Goal: Information Seeking & Learning: Find specific page/section

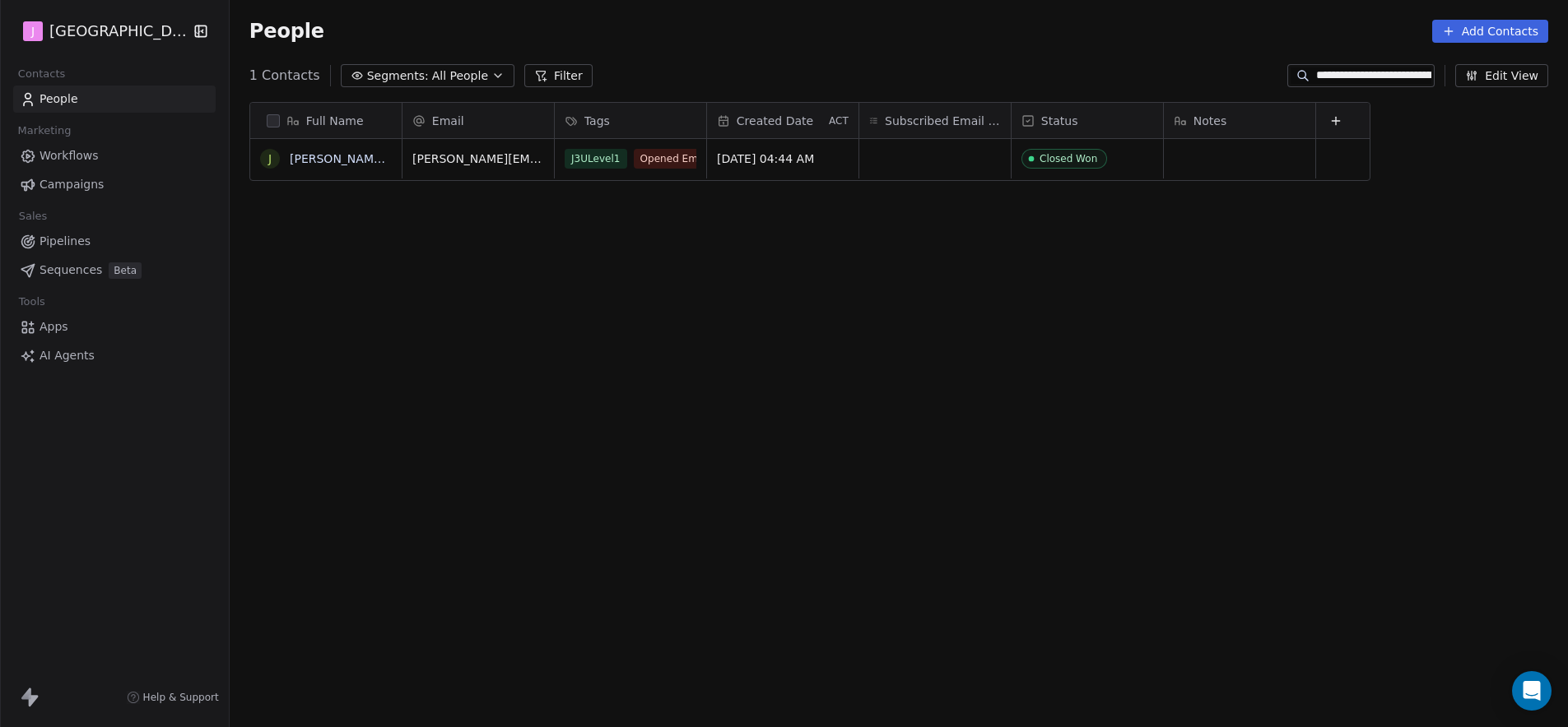
scroll to position [628, 1334]
click at [81, 244] on span "Pipelines" at bounding box center [65, 242] width 51 height 18
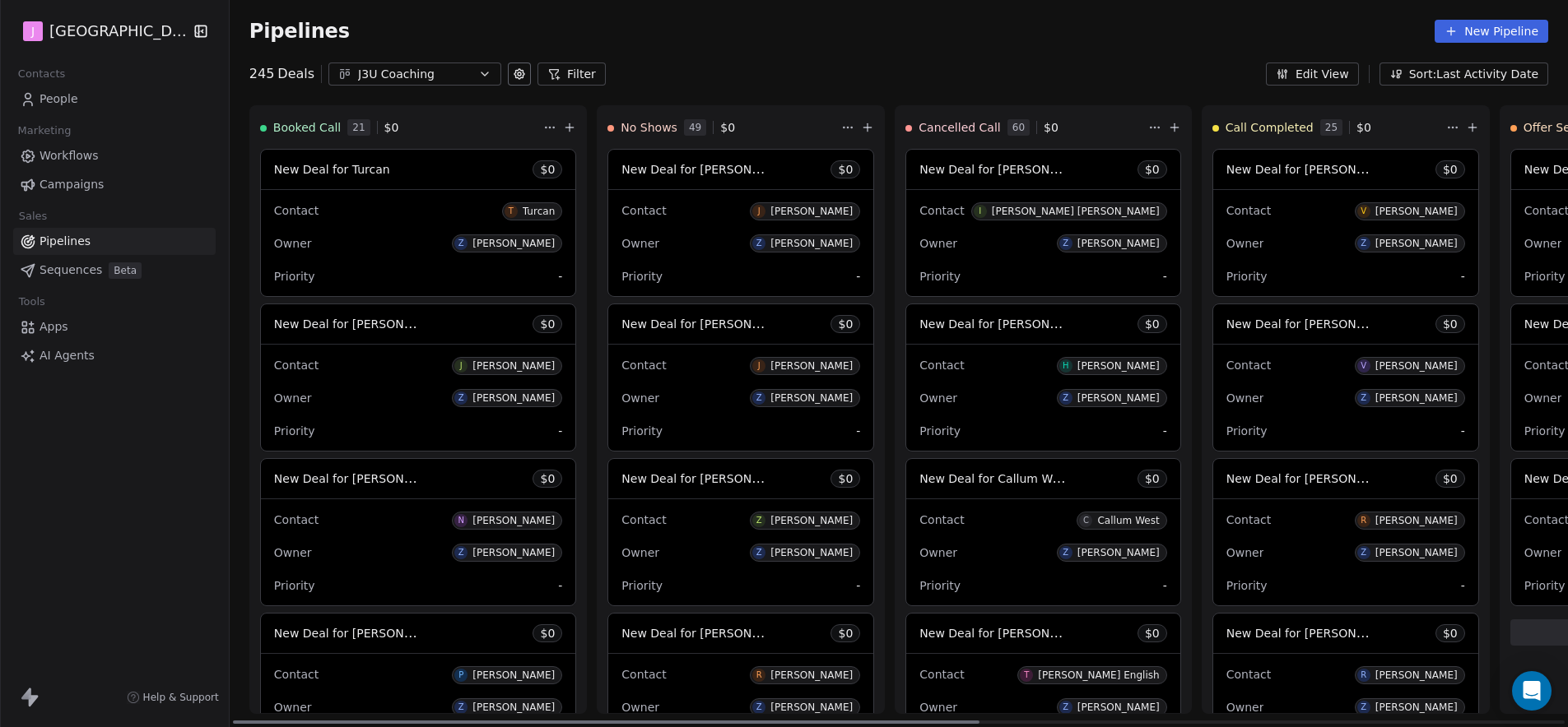
click at [371, 178] on span "New Deal for Turcan" at bounding box center [332, 169] width 116 height 20
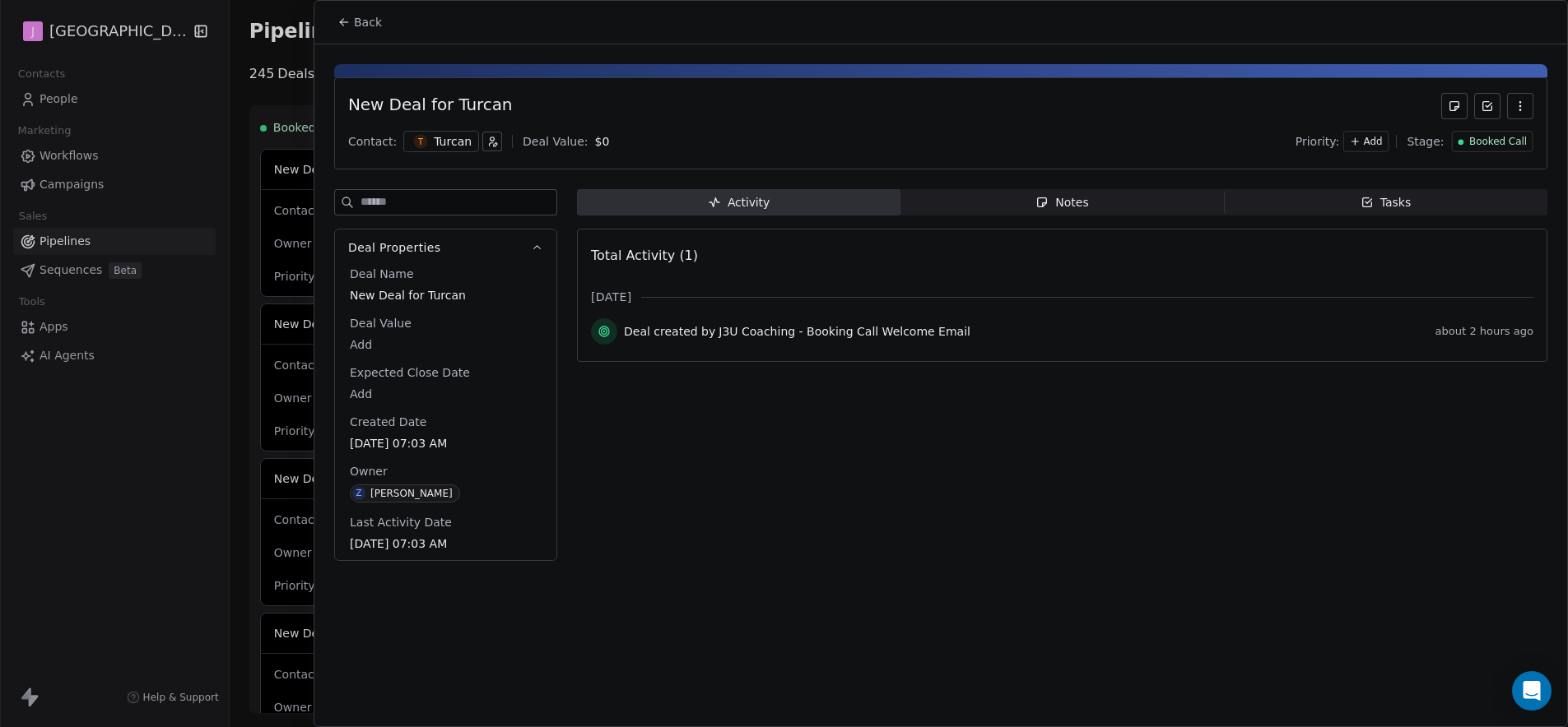
click at [1523, 147] on span "Booked Call" at bounding box center [1499, 142] width 58 height 14
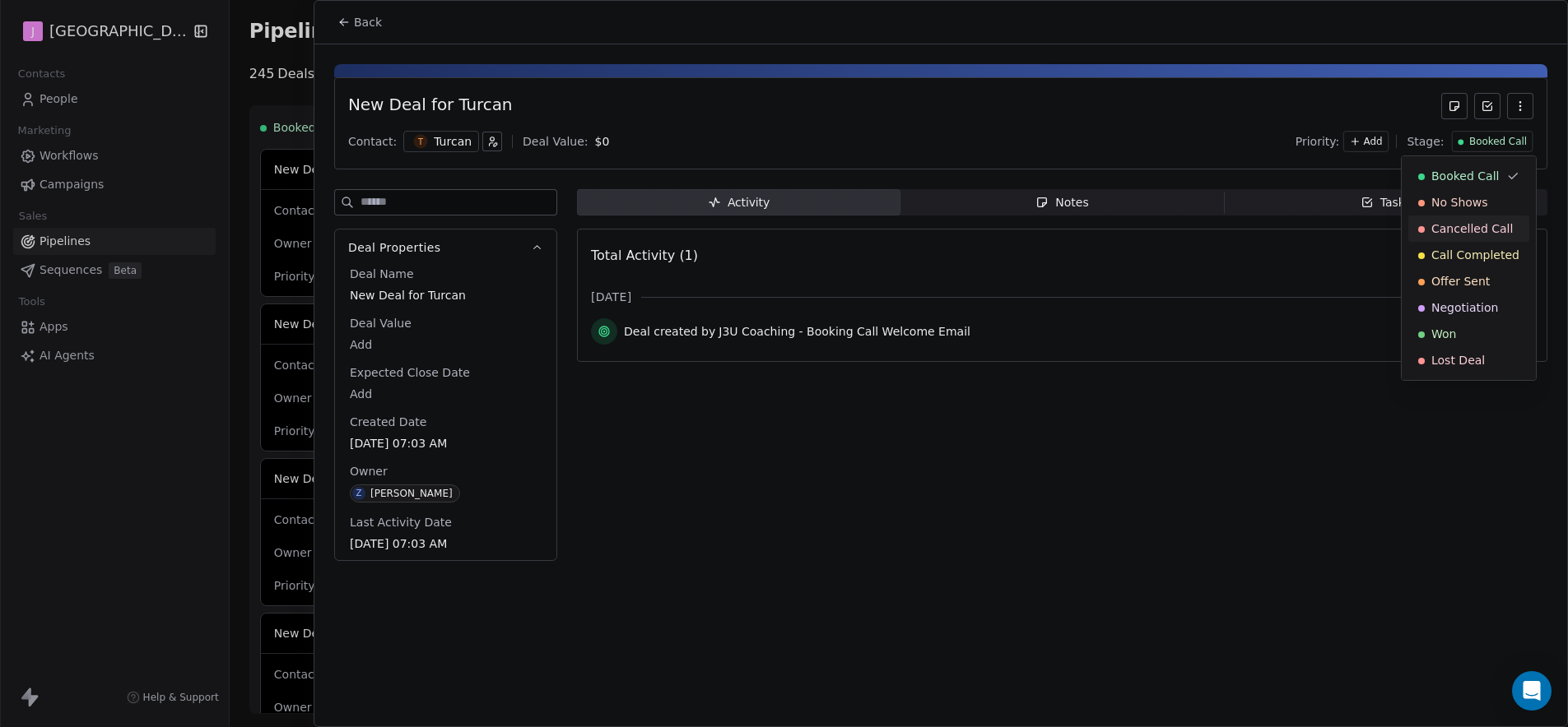
click at [1458, 235] on span "Cancelled Call" at bounding box center [1472, 229] width 82 height 17
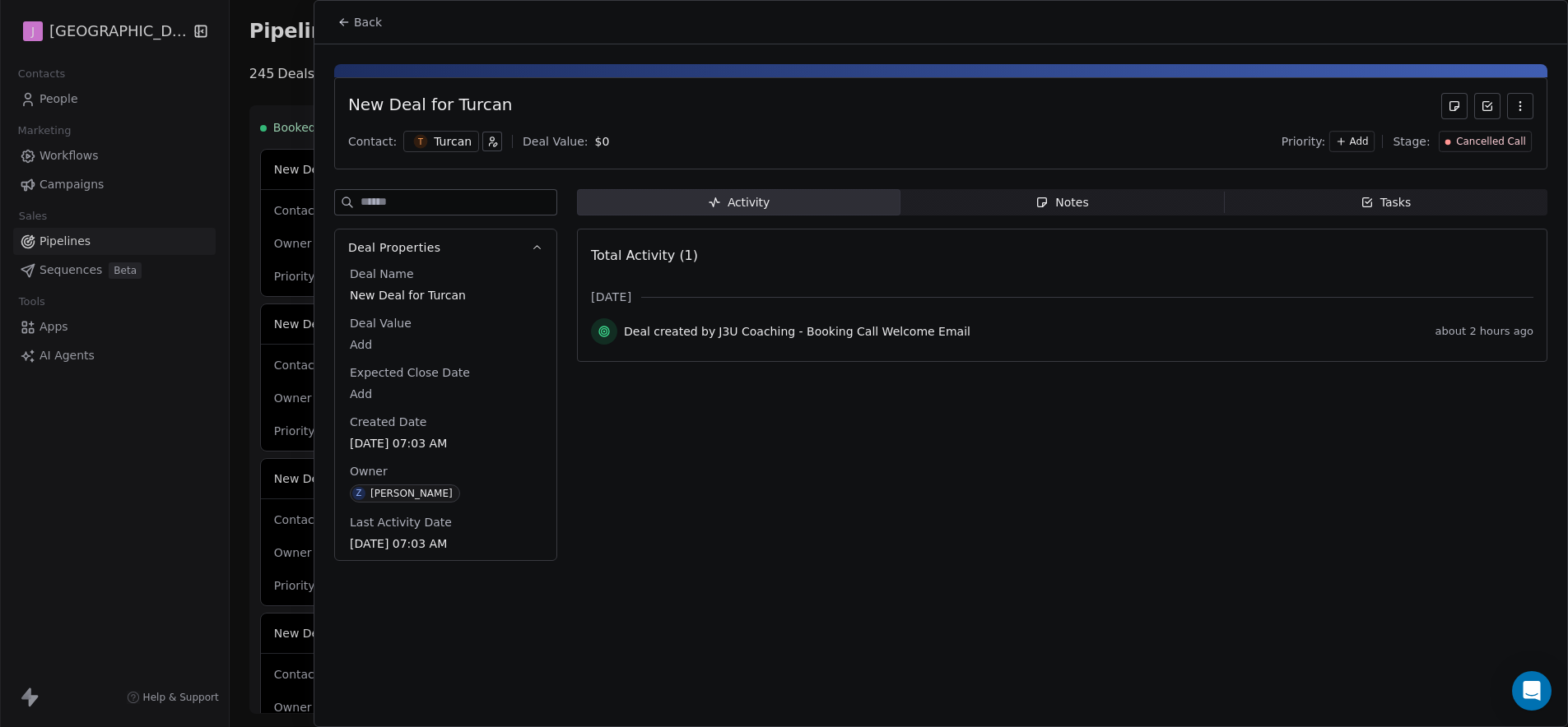
click at [339, 18] on icon at bounding box center [344, 22] width 13 height 13
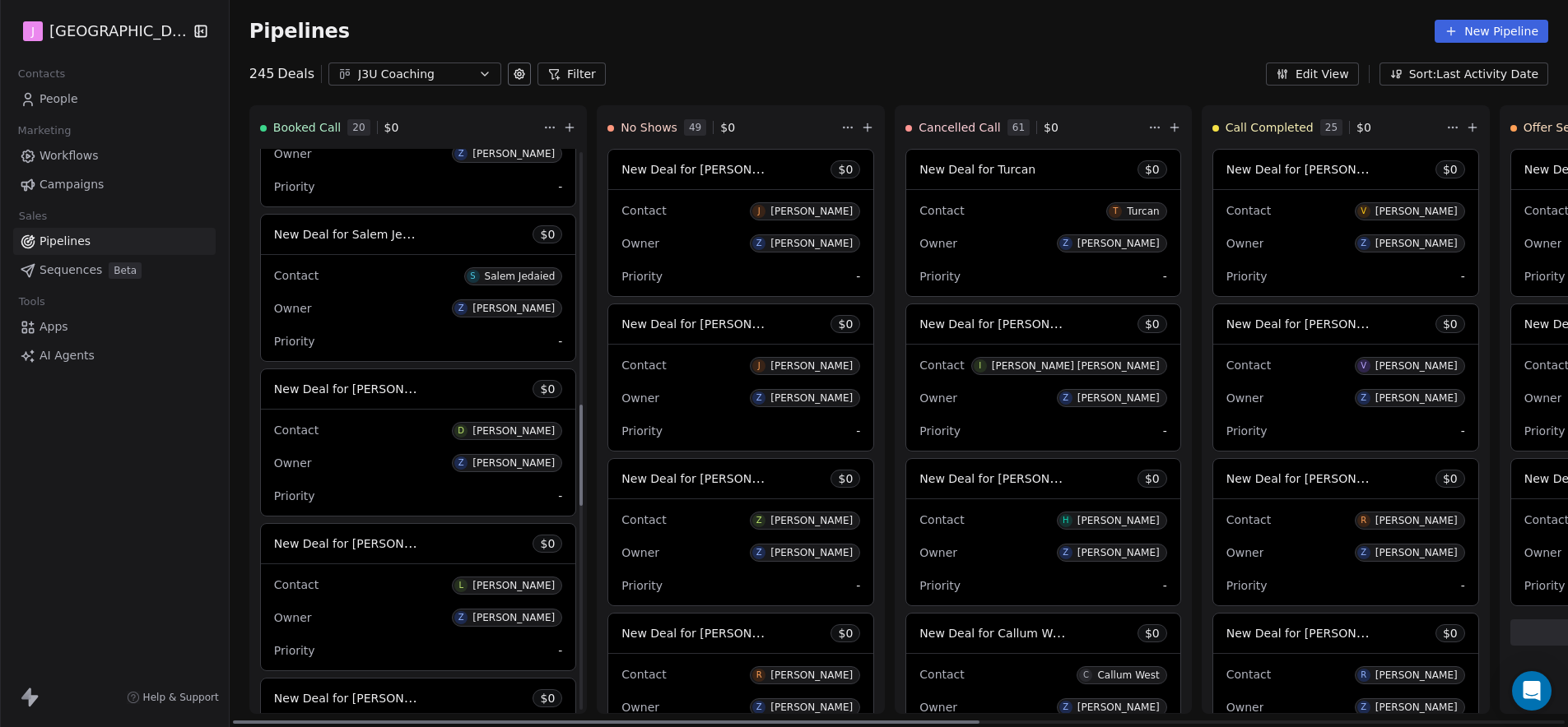
scroll to position [1606, 0]
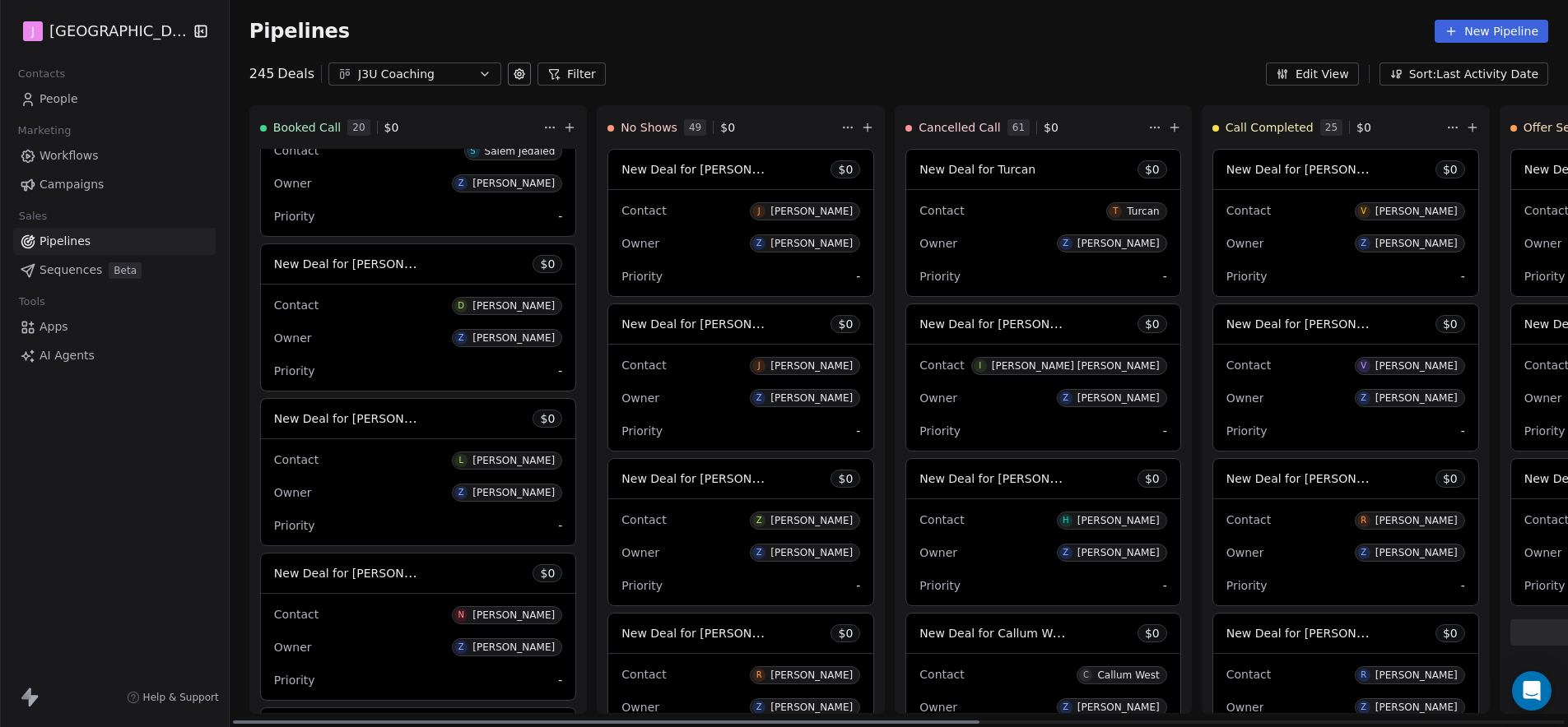
click at [385, 416] on span "New Deal for Luke Nemez" at bounding box center [361, 419] width 174 height 16
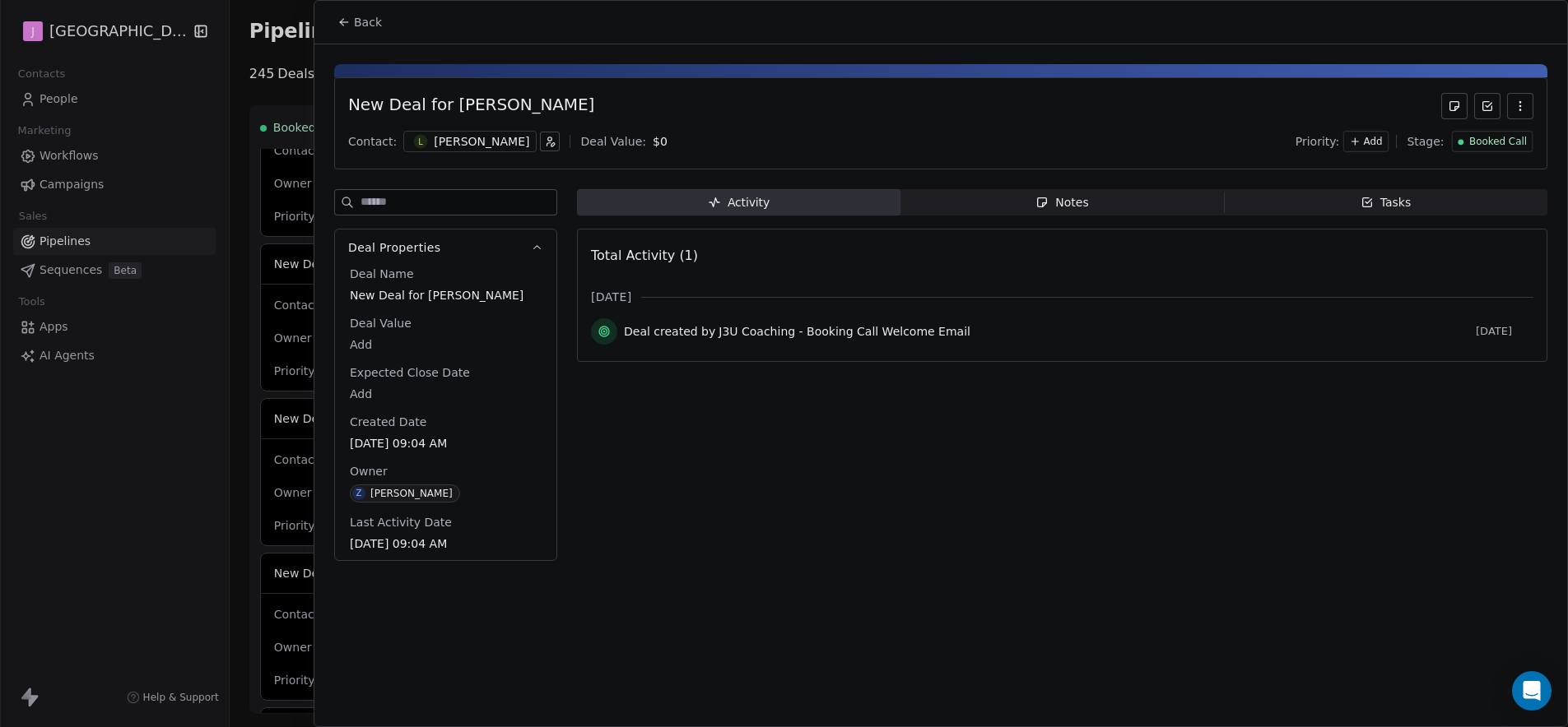
click at [1479, 144] on span "Booked Call" at bounding box center [1499, 142] width 58 height 14
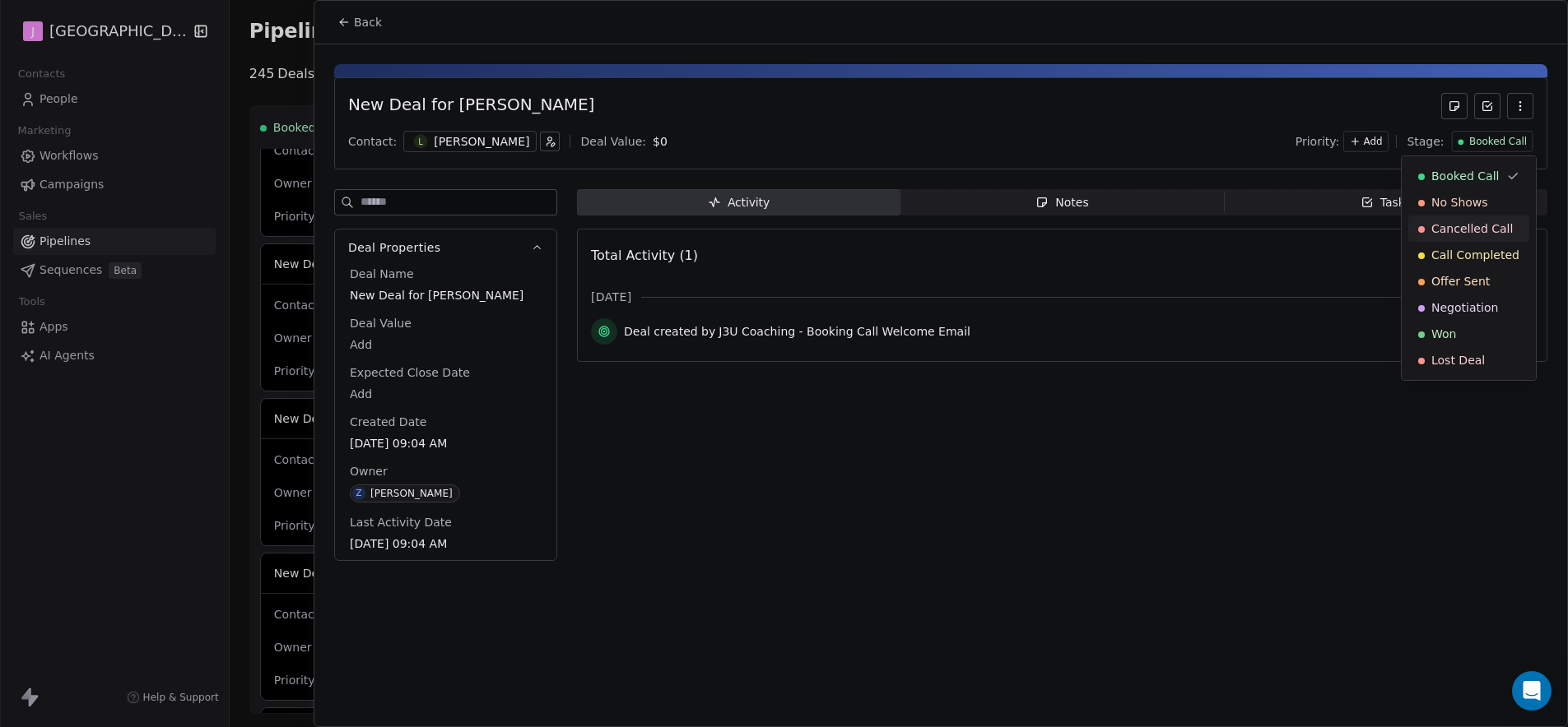
click at [1460, 221] on span "Cancelled Call" at bounding box center [1472, 229] width 82 height 17
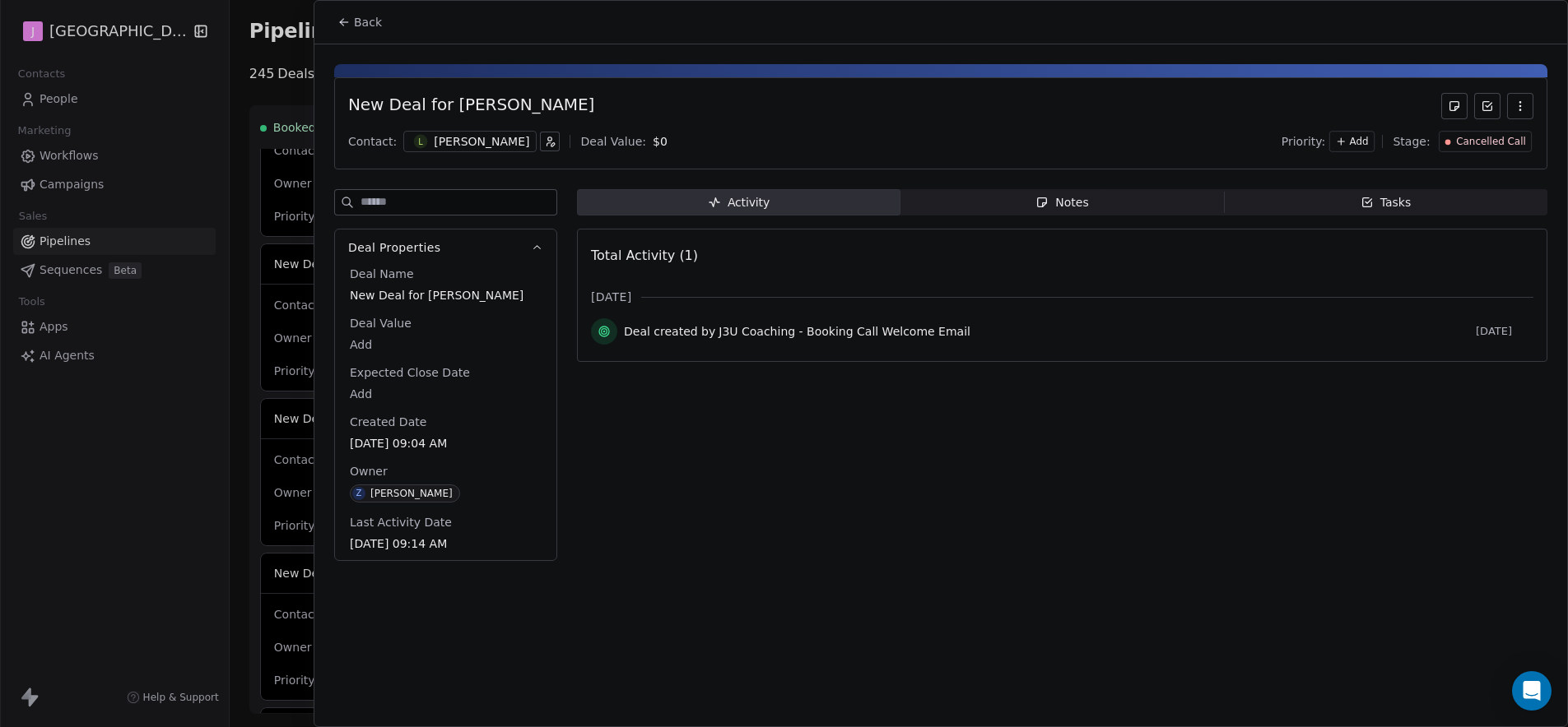
drag, startPoint x: 380, startPoint y: 22, endPoint x: 378, endPoint y: 35, distance: 13.2
click at [378, 21] on button "Back" at bounding box center [359, 22] width 64 height 30
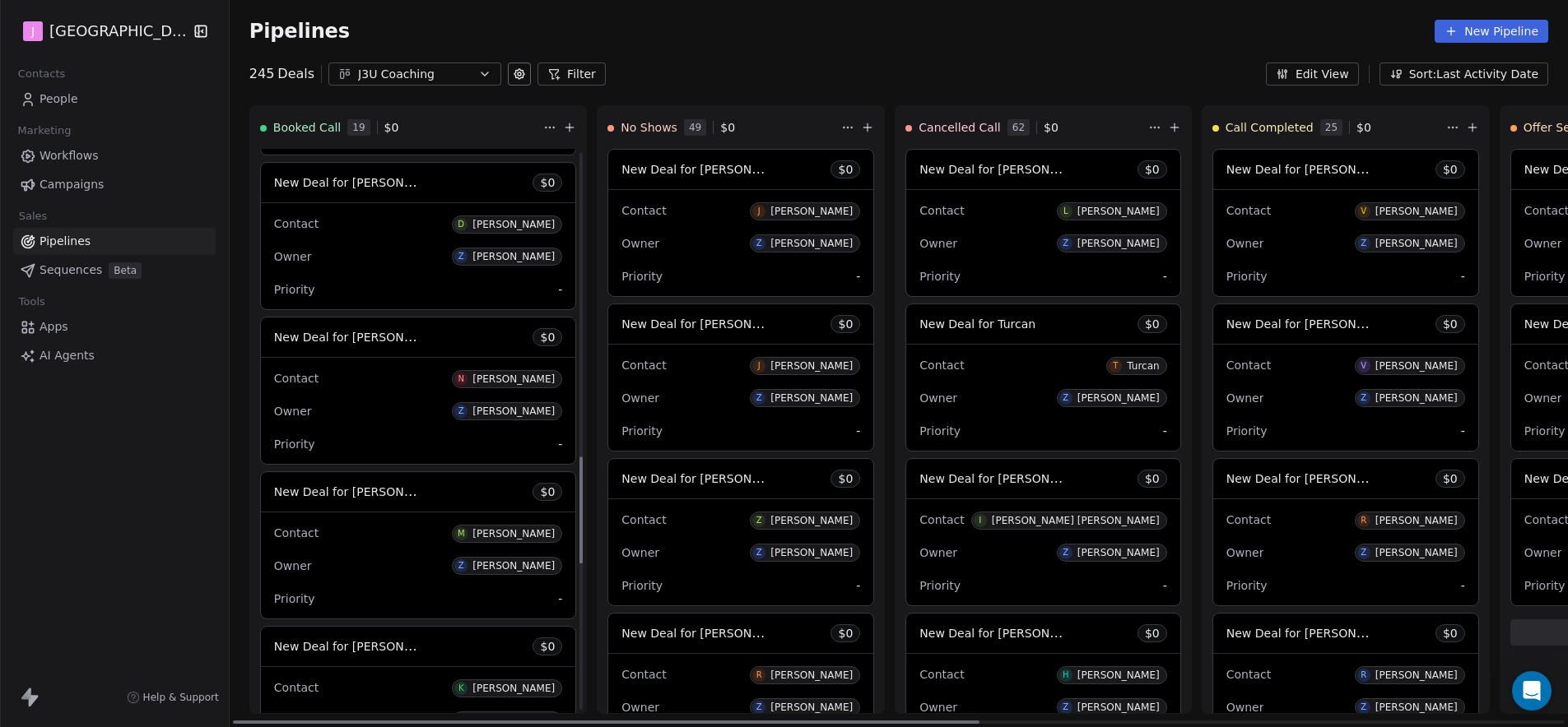
scroll to position [1726, 0]
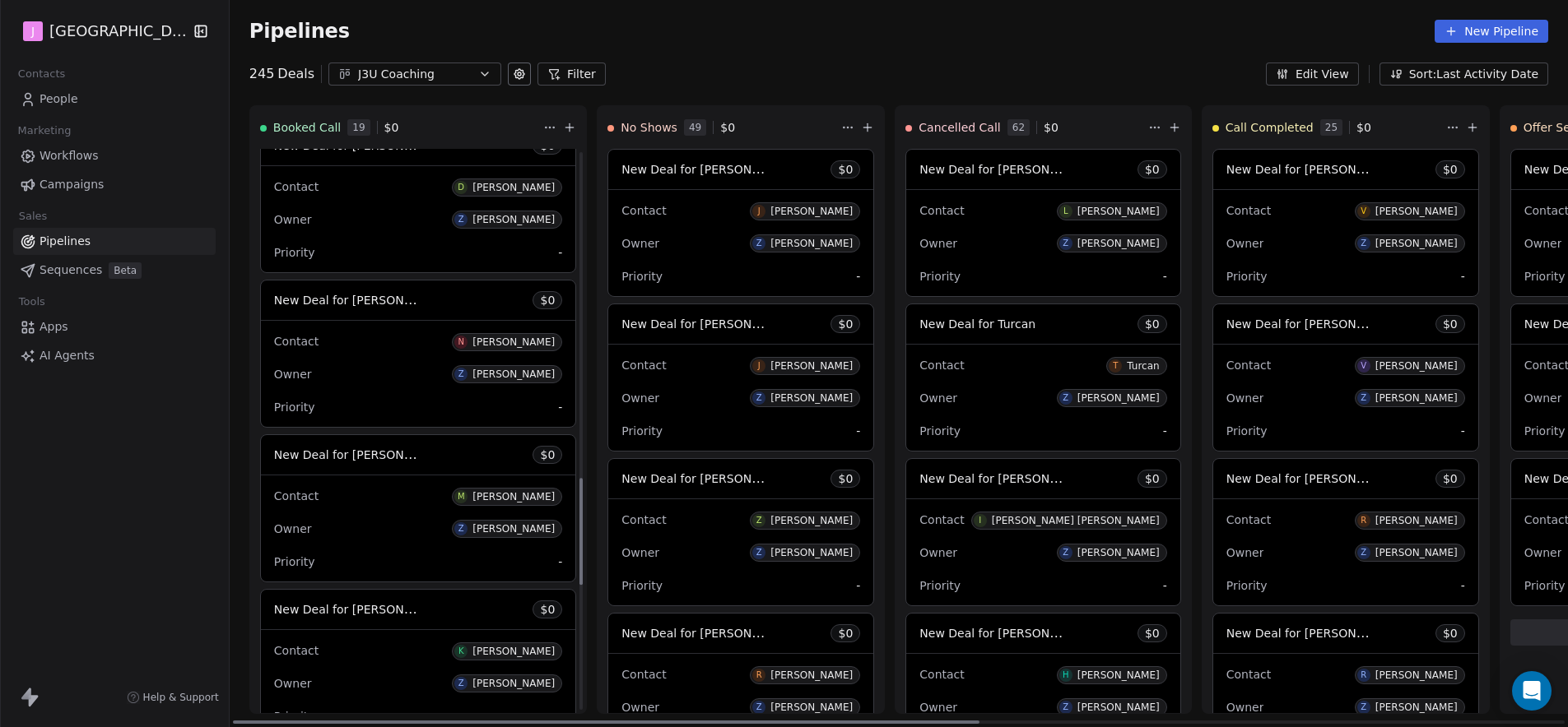
click at [377, 454] on span "New Deal for Mandeep singh" at bounding box center [361, 455] width 174 height 16
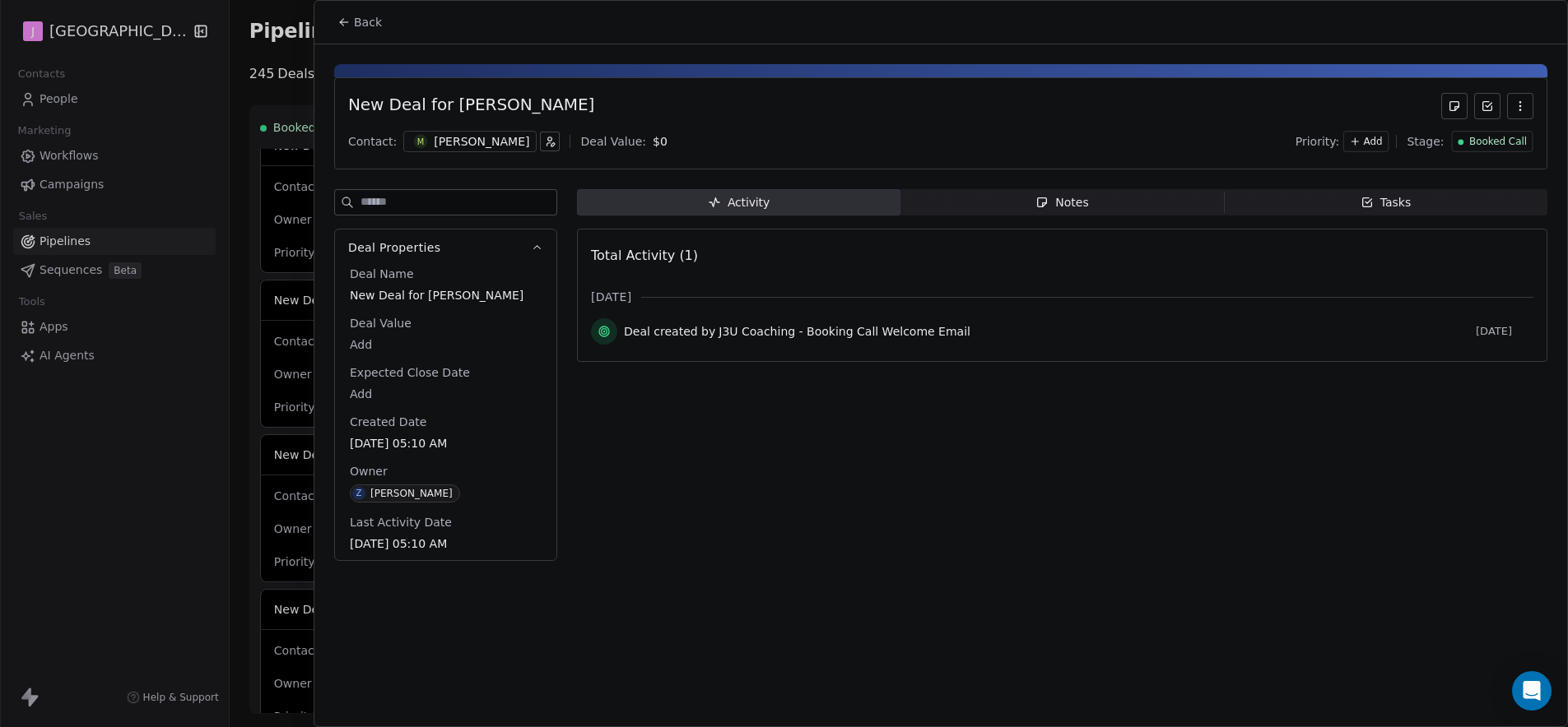
click at [1499, 146] on span "Booked Call" at bounding box center [1499, 142] width 58 height 14
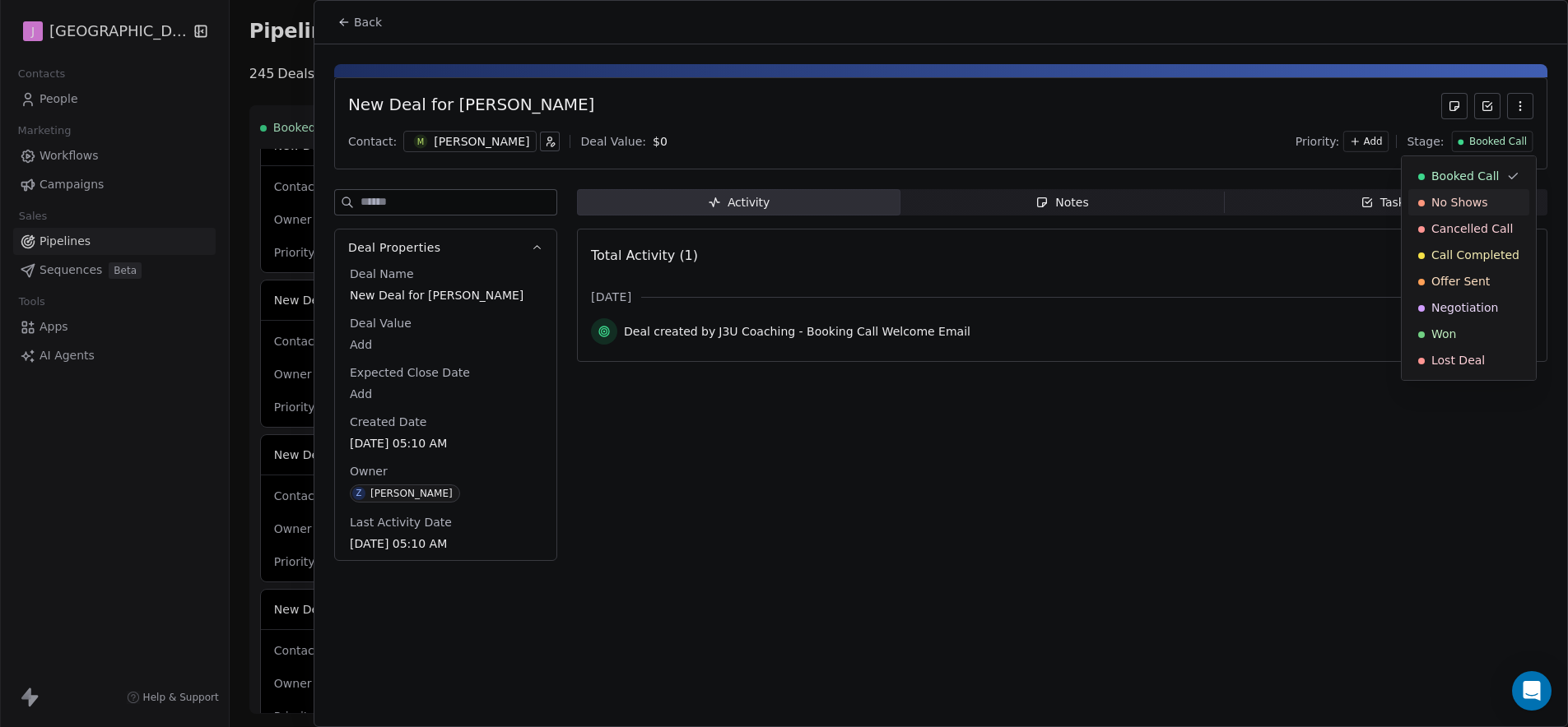
click at [1472, 205] on span "No Shows" at bounding box center [1459, 202] width 57 height 17
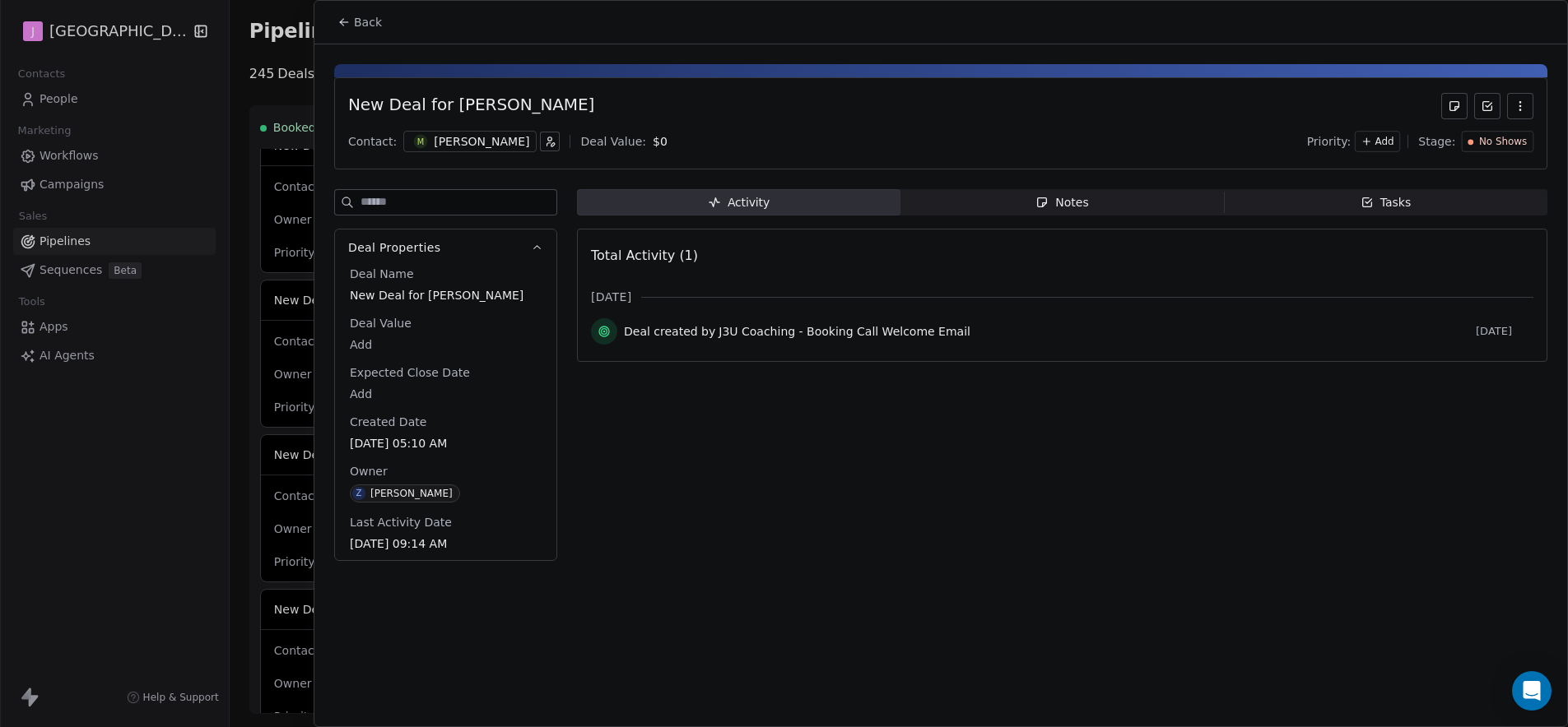
click at [358, 18] on span "Back" at bounding box center [368, 22] width 28 height 17
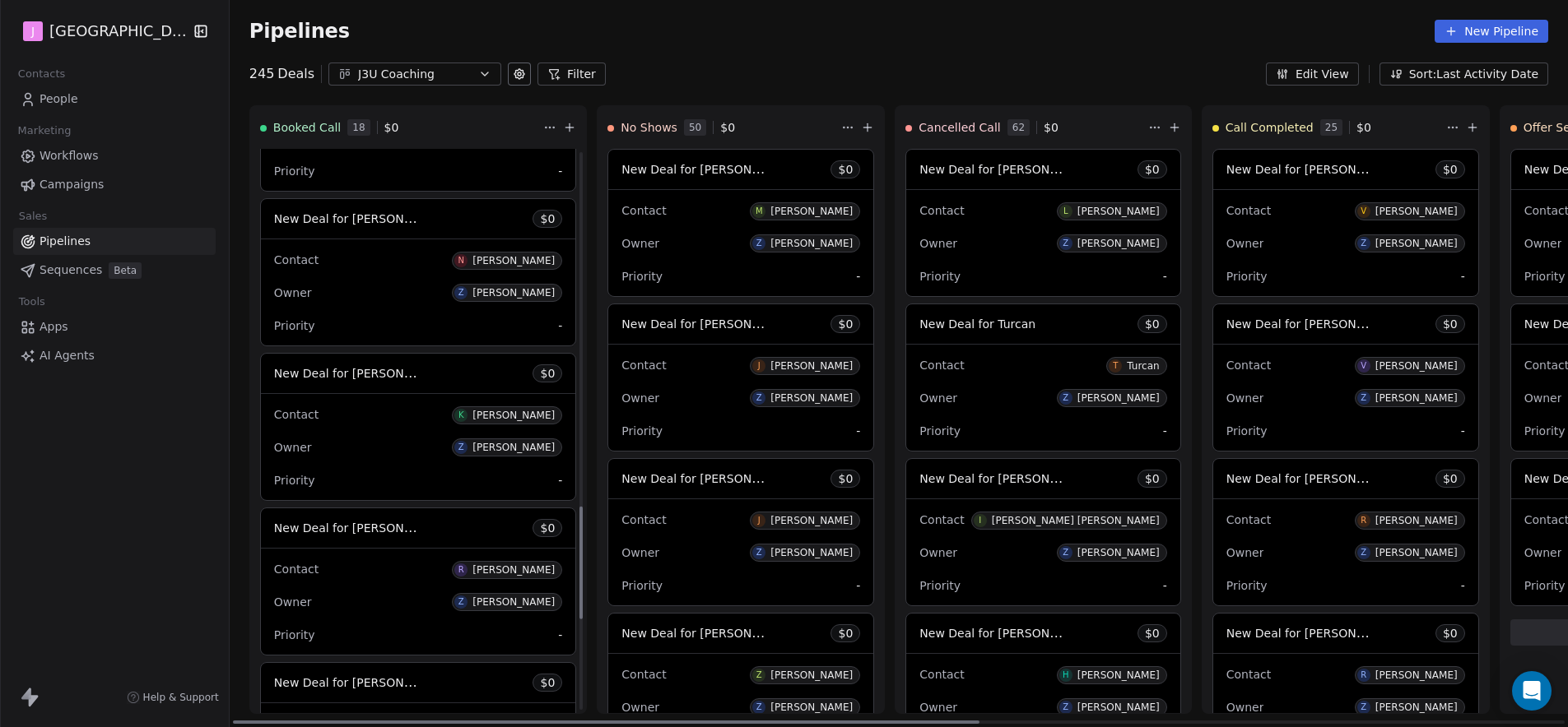
scroll to position [1964, 0]
click at [394, 372] on span "New Deal for Rachel Stuckart" at bounding box center [361, 371] width 174 height 16
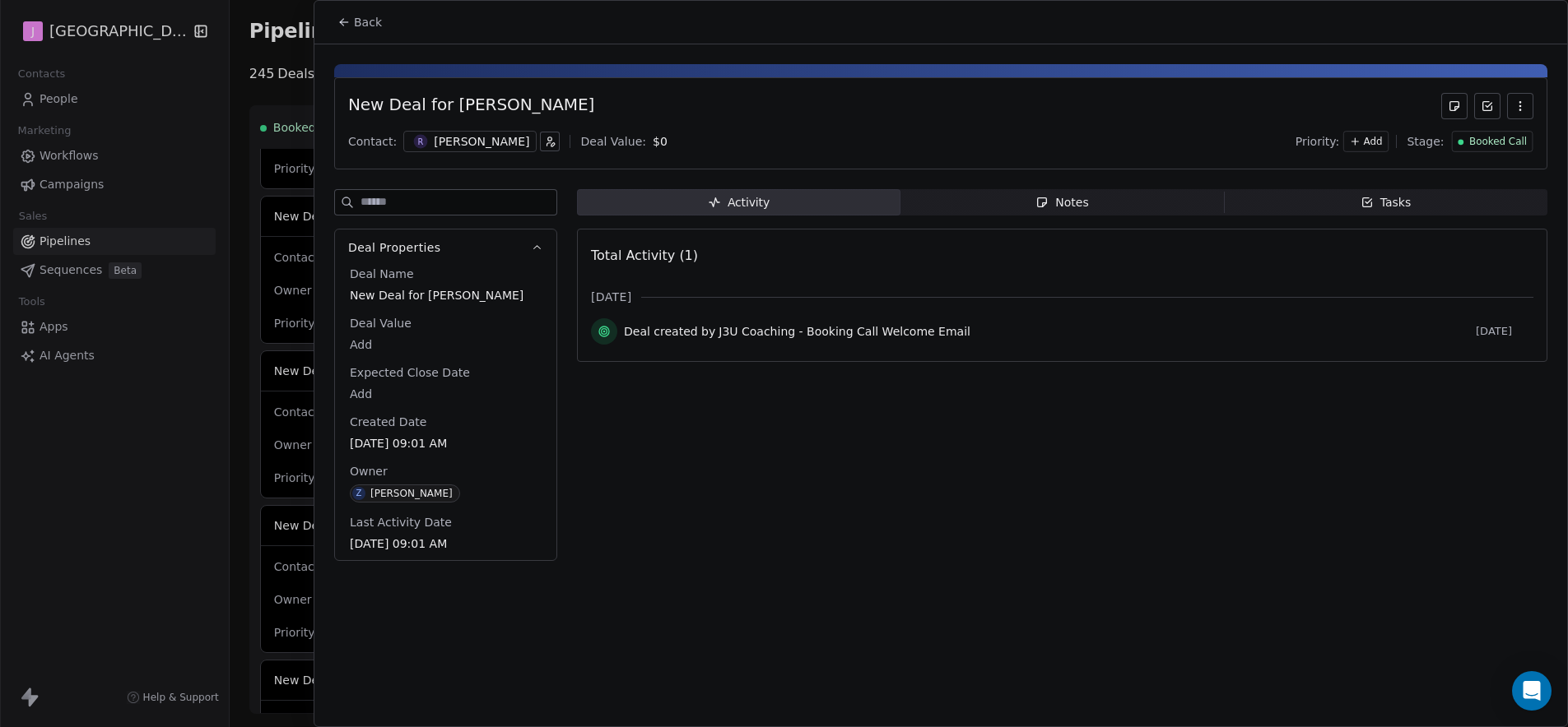
click at [1514, 145] on span "Booked Call" at bounding box center [1499, 142] width 58 height 14
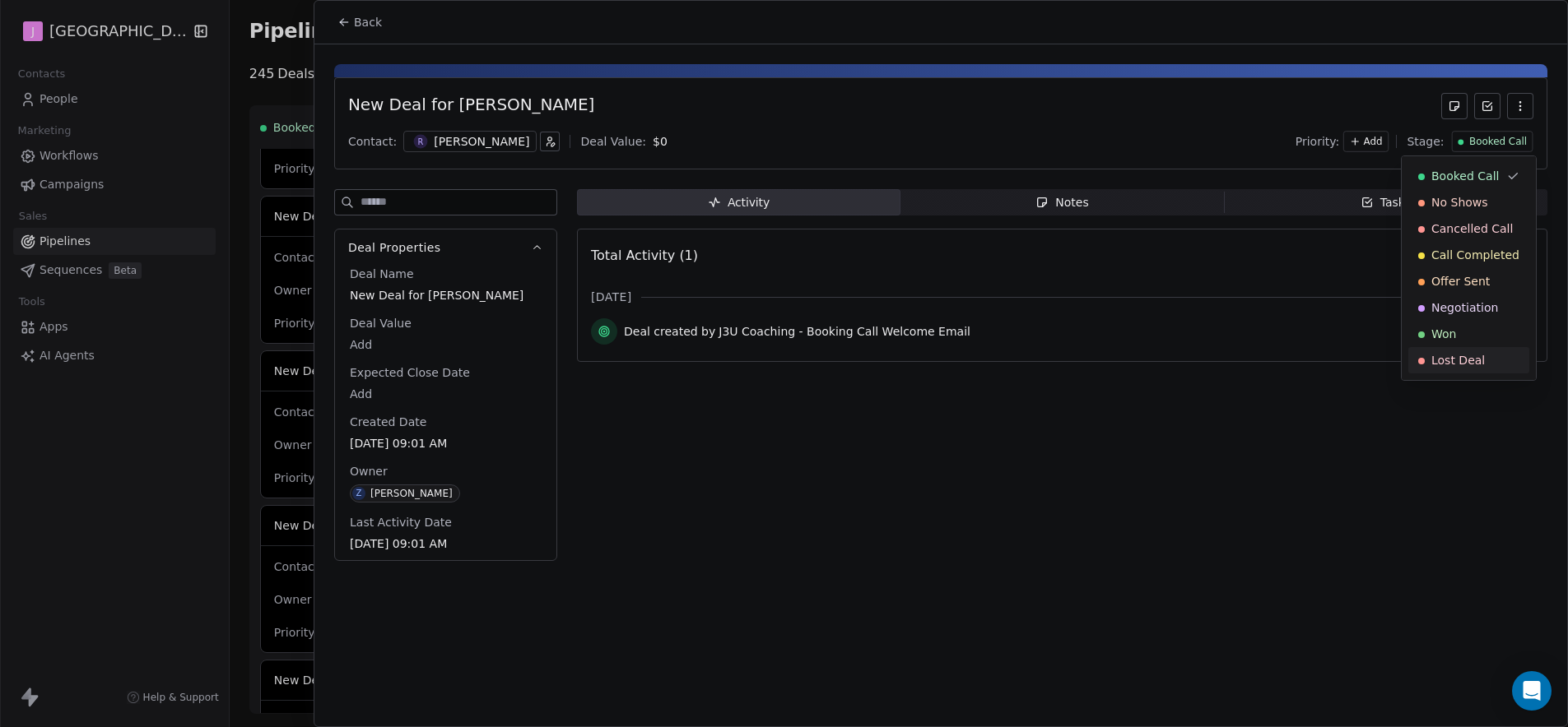
click at [1445, 366] on span "Lost Deal" at bounding box center [1458, 360] width 53 height 17
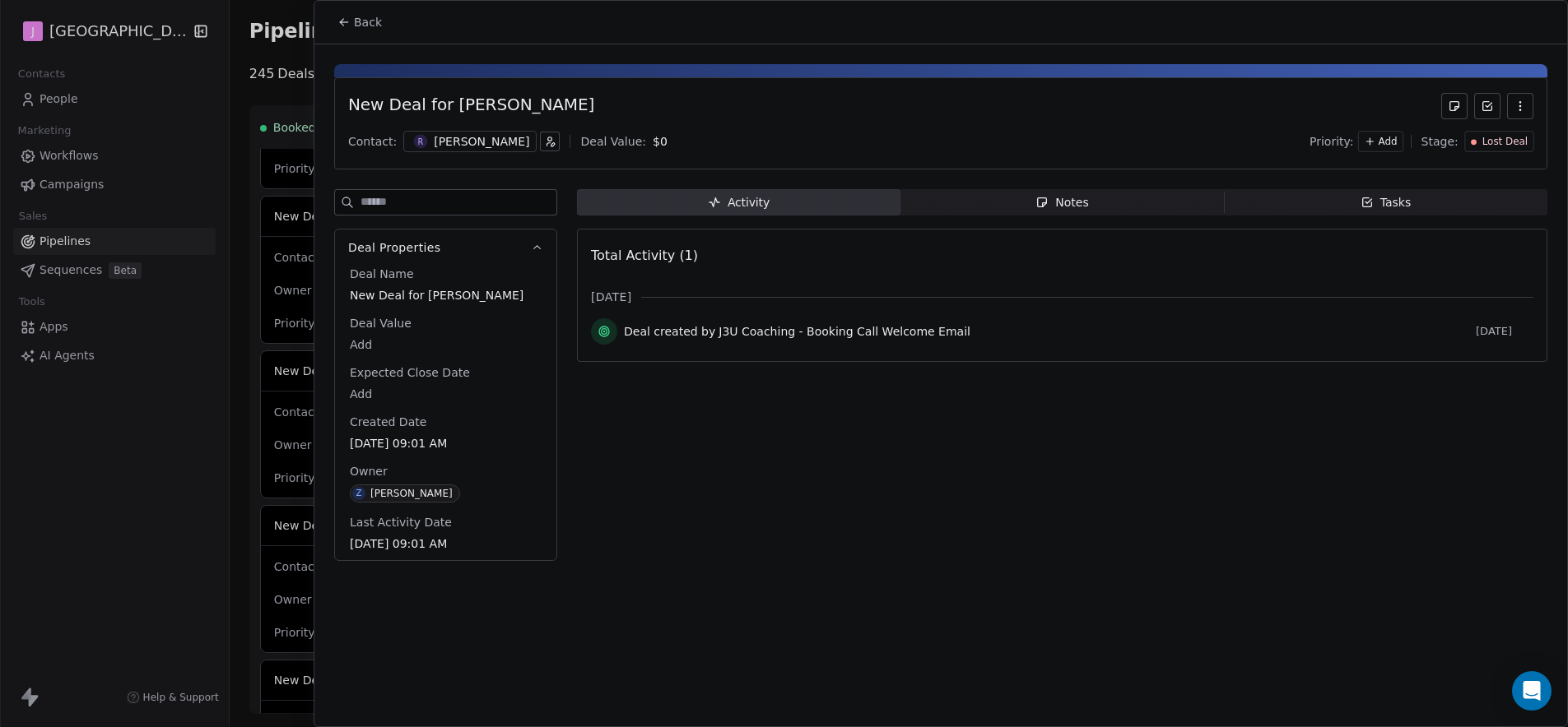
click at [380, 11] on button "Back" at bounding box center [359, 22] width 64 height 30
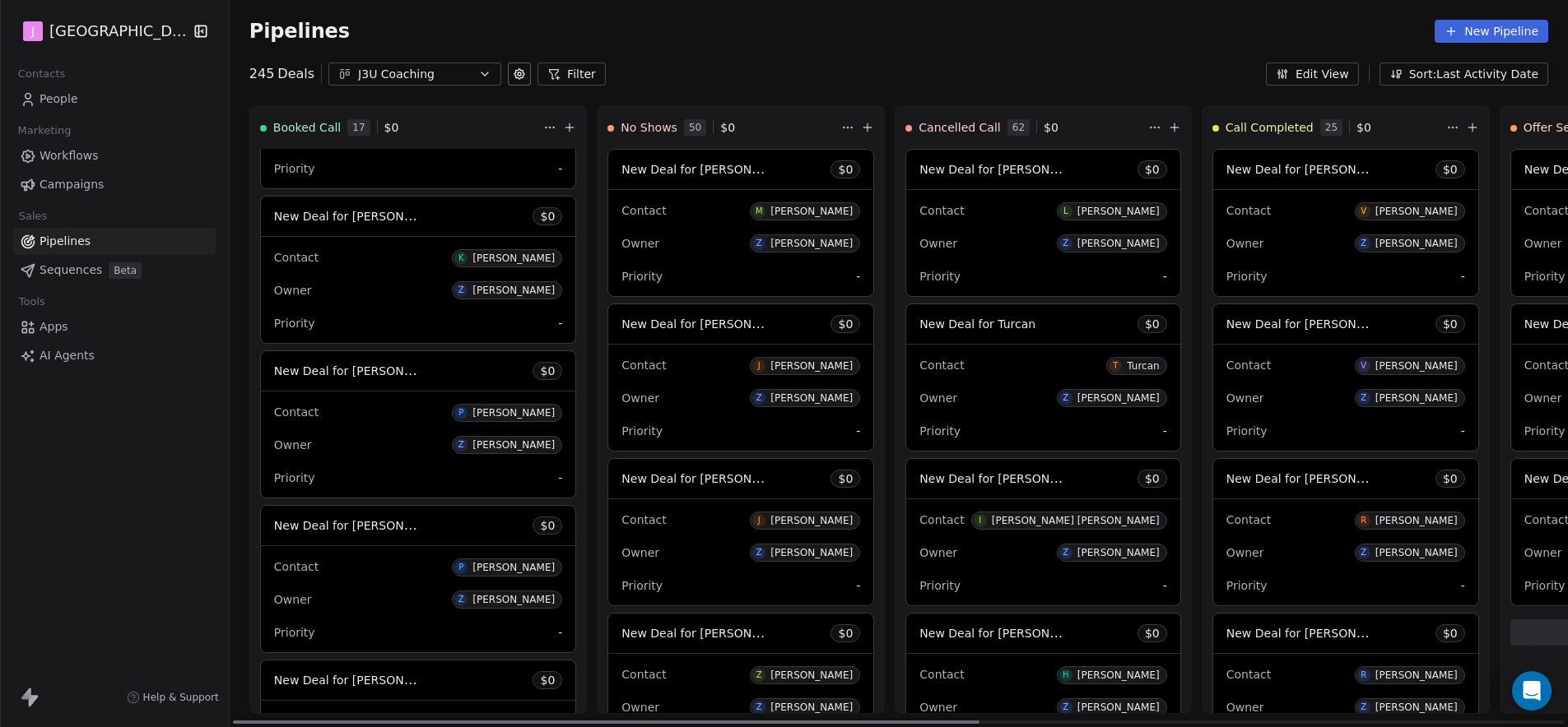
click at [370, 370] on span "New Deal for Patrick Ewing" at bounding box center [361, 371] width 174 height 16
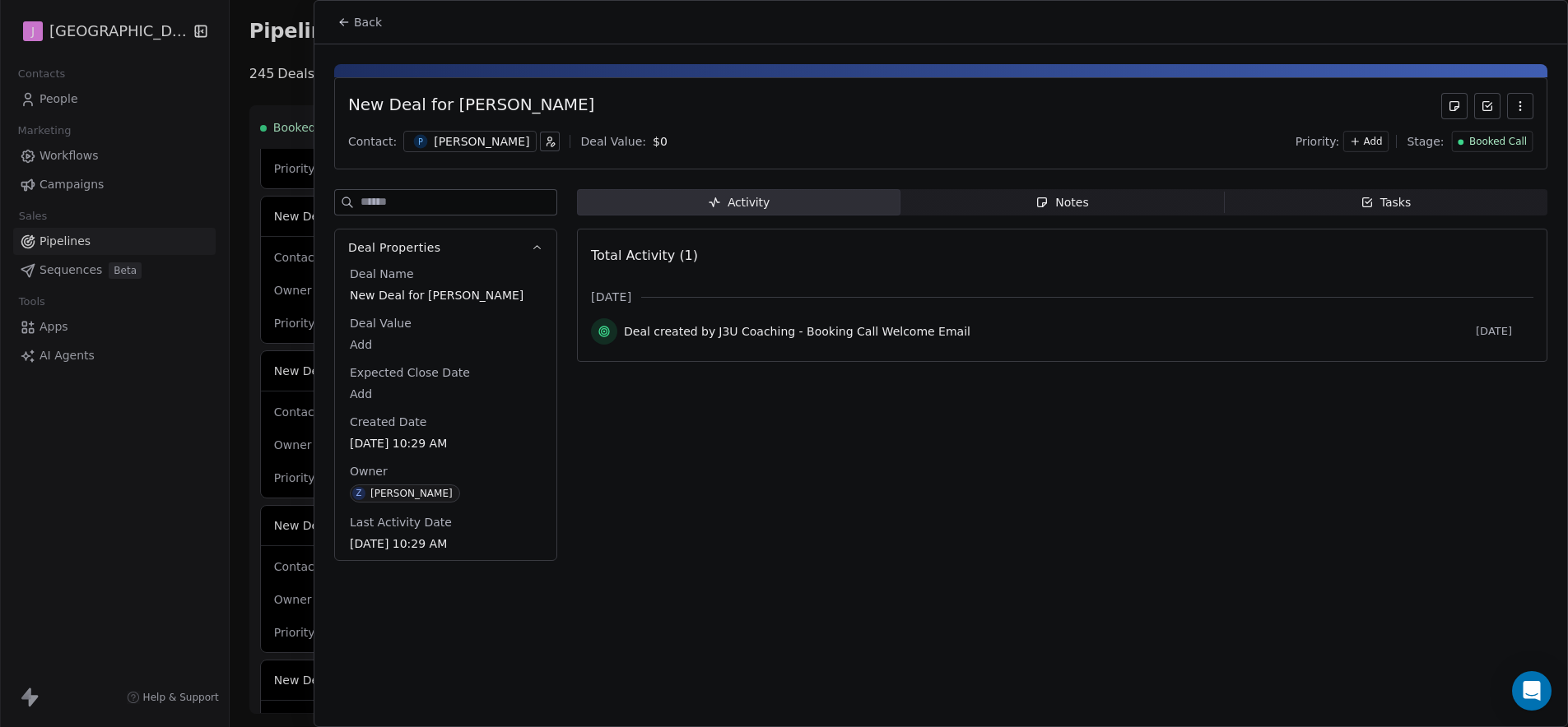
click at [359, 29] on button "Back" at bounding box center [359, 22] width 64 height 30
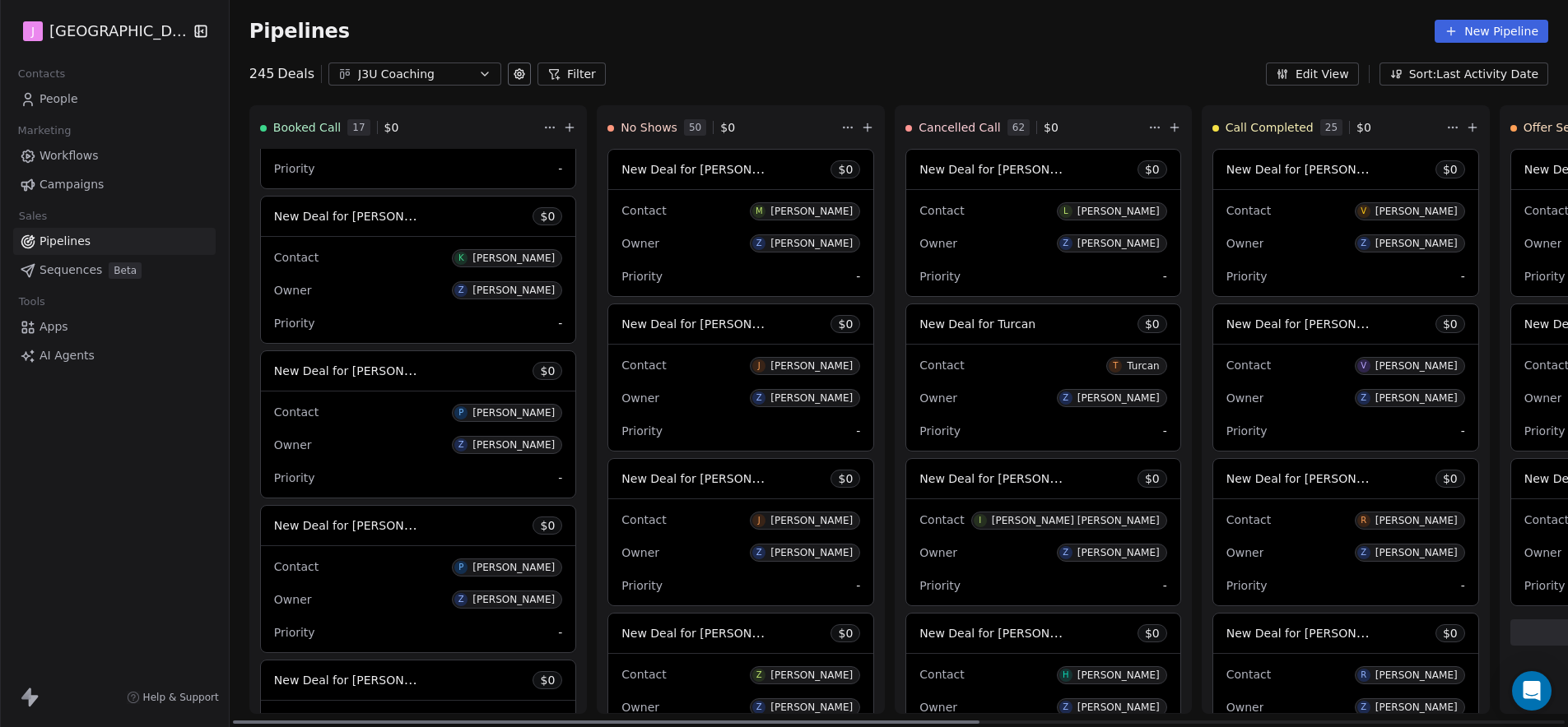
click at [379, 375] on span "New Deal for Patrick Ewing" at bounding box center [361, 371] width 174 height 16
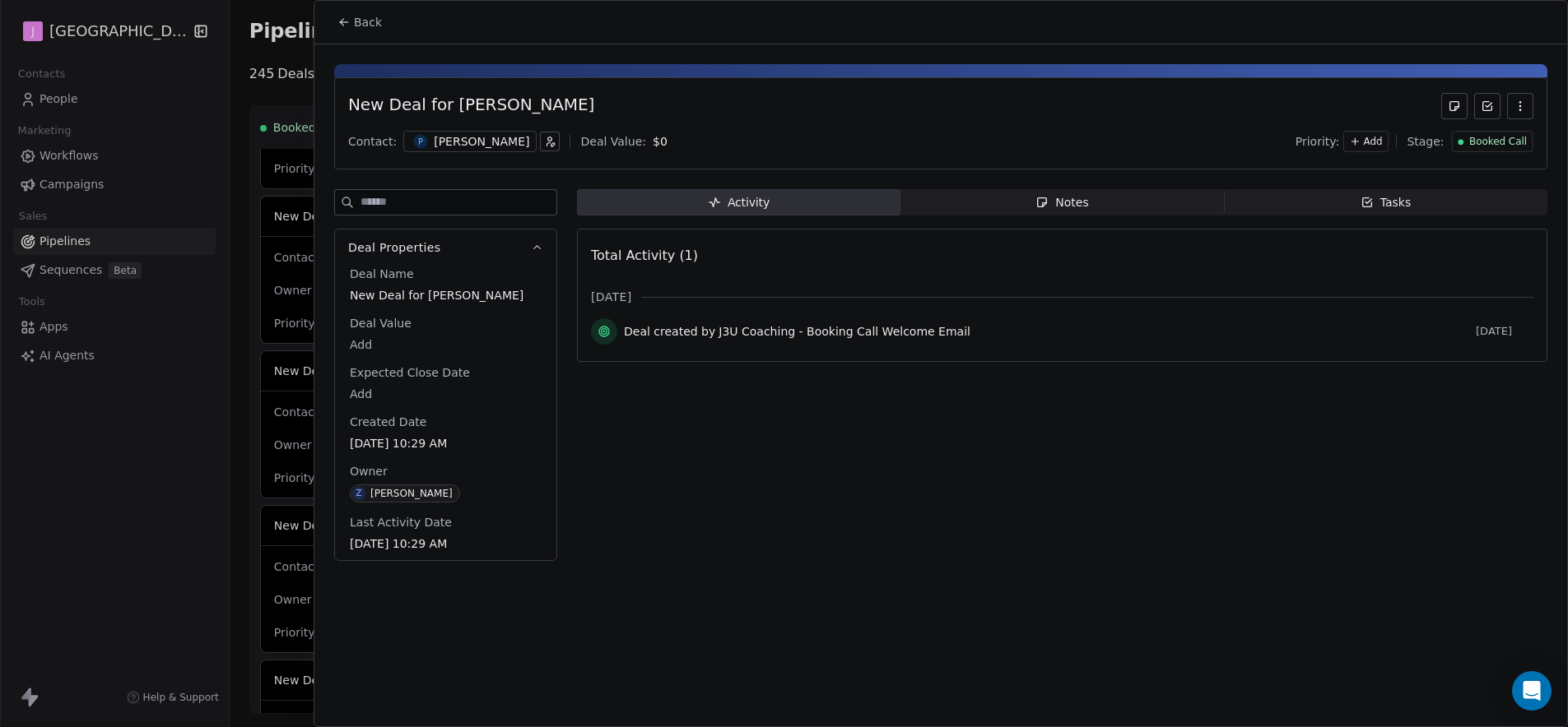
click at [1519, 135] on span "Booked Call" at bounding box center [1499, 142] width 58 height 14
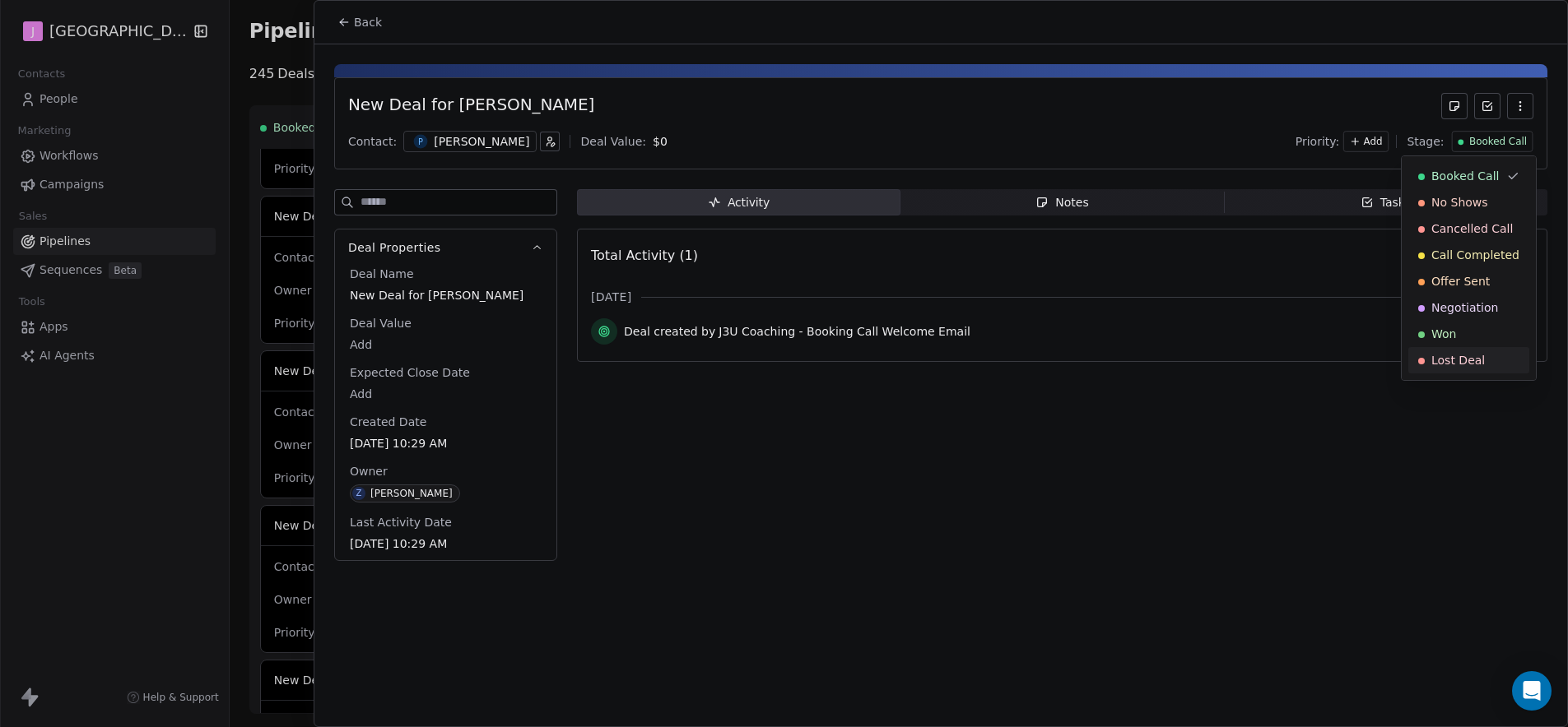
click at [1471, 355] on span "Lost Deal" at bounding box center [1458, 360] width 53 height 17
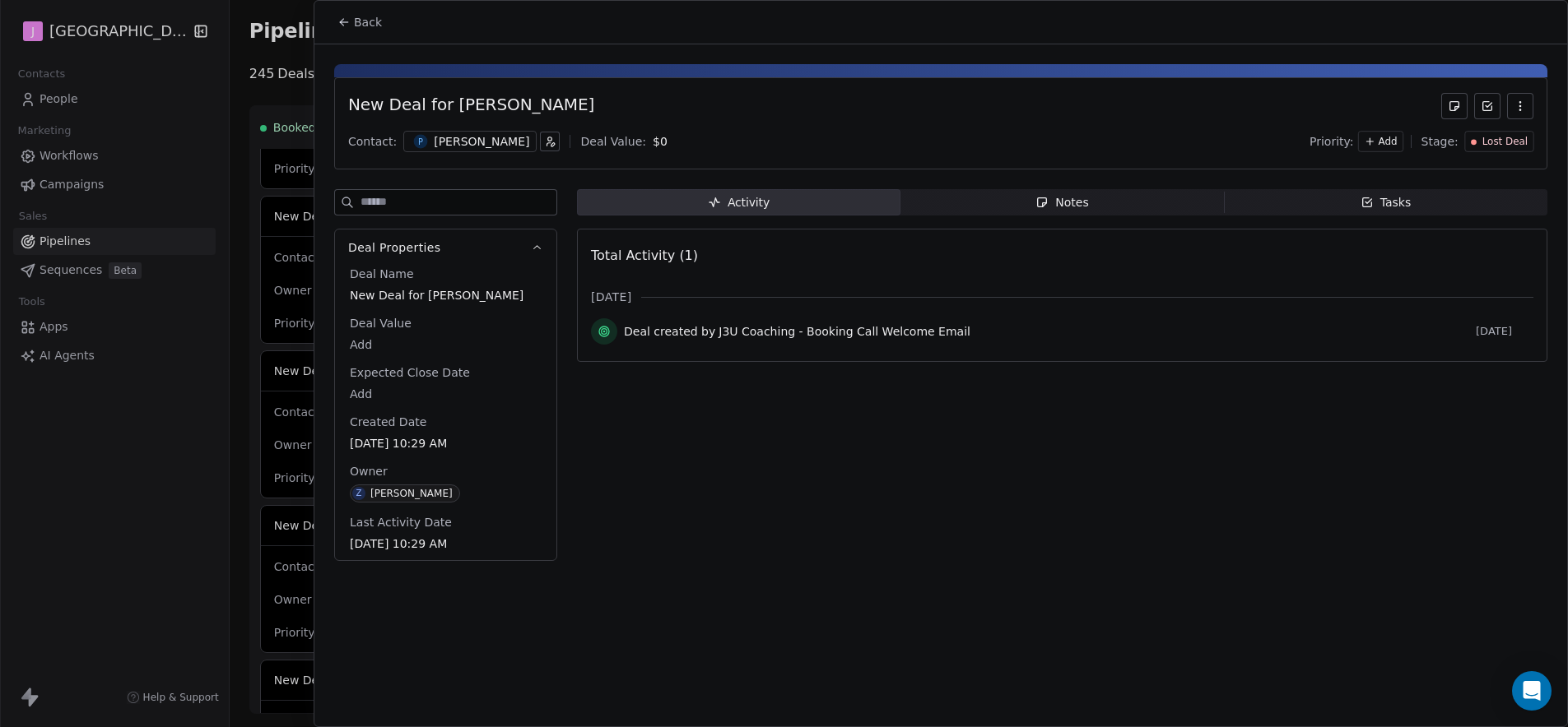
click at [372, 23] on span "Back" at bounding box center [368, 22] width 28 height 17
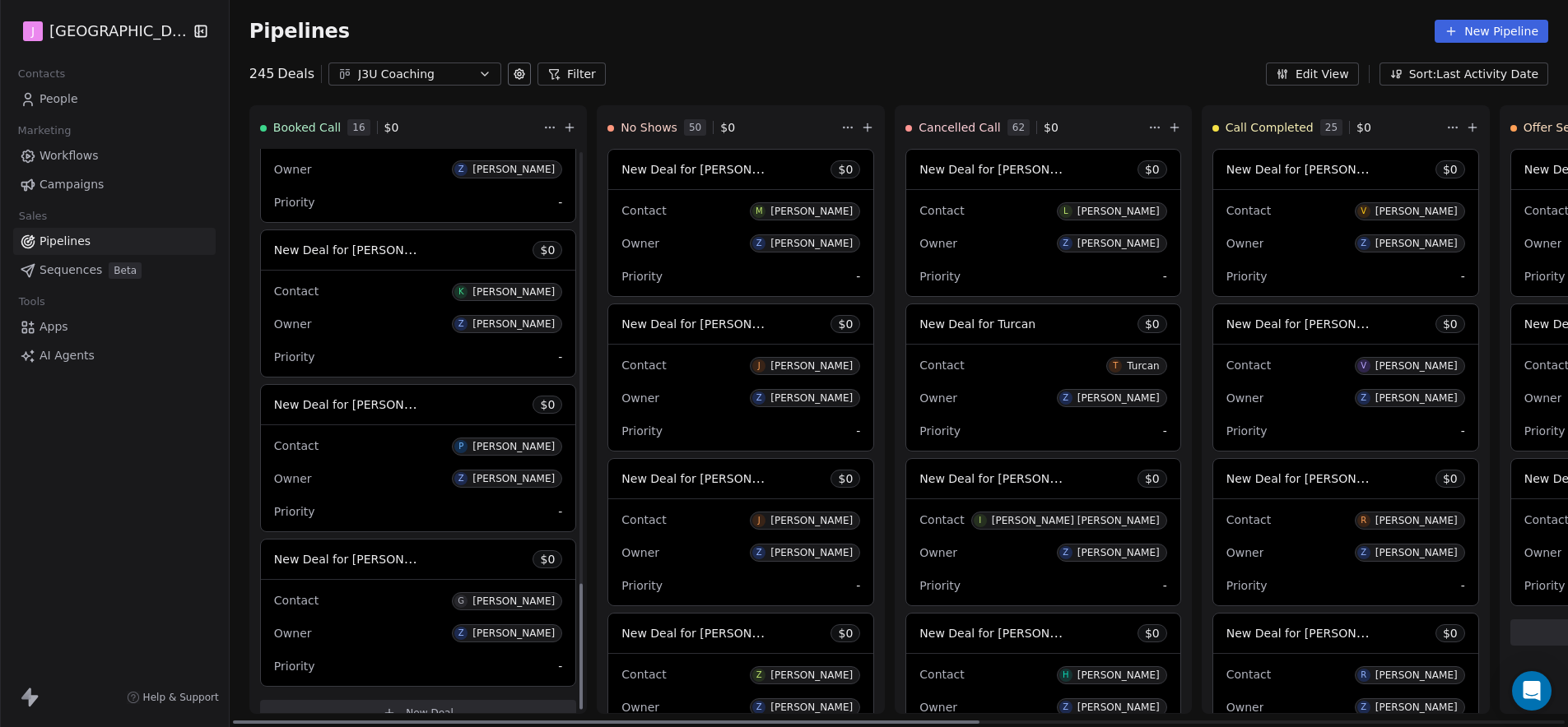
scroll to position [1956, 0]
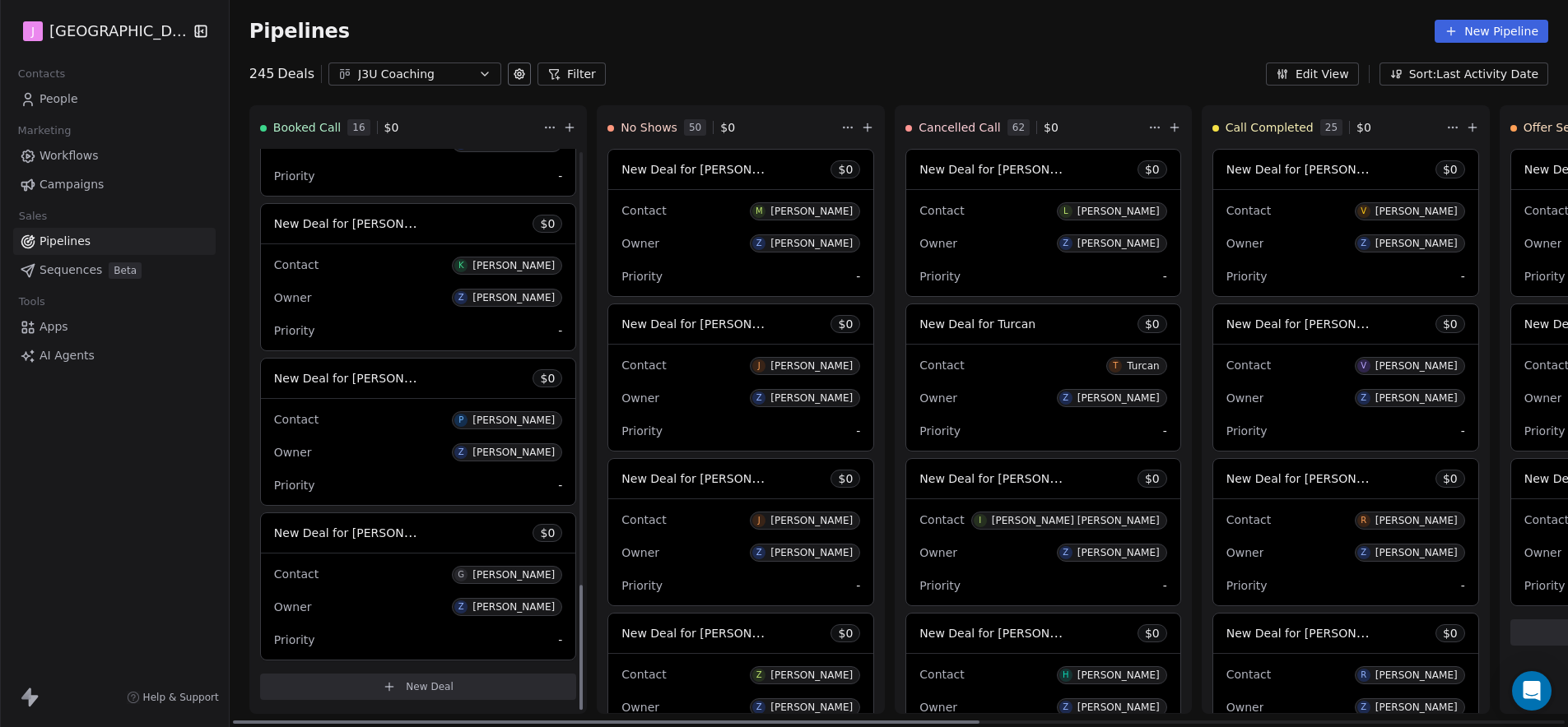
click at [371, 399] on div "Contact P Patrick Ewing Owner Z Zachary Brinkley Priority -" at bounding box center [419, 452] width 316 height 106
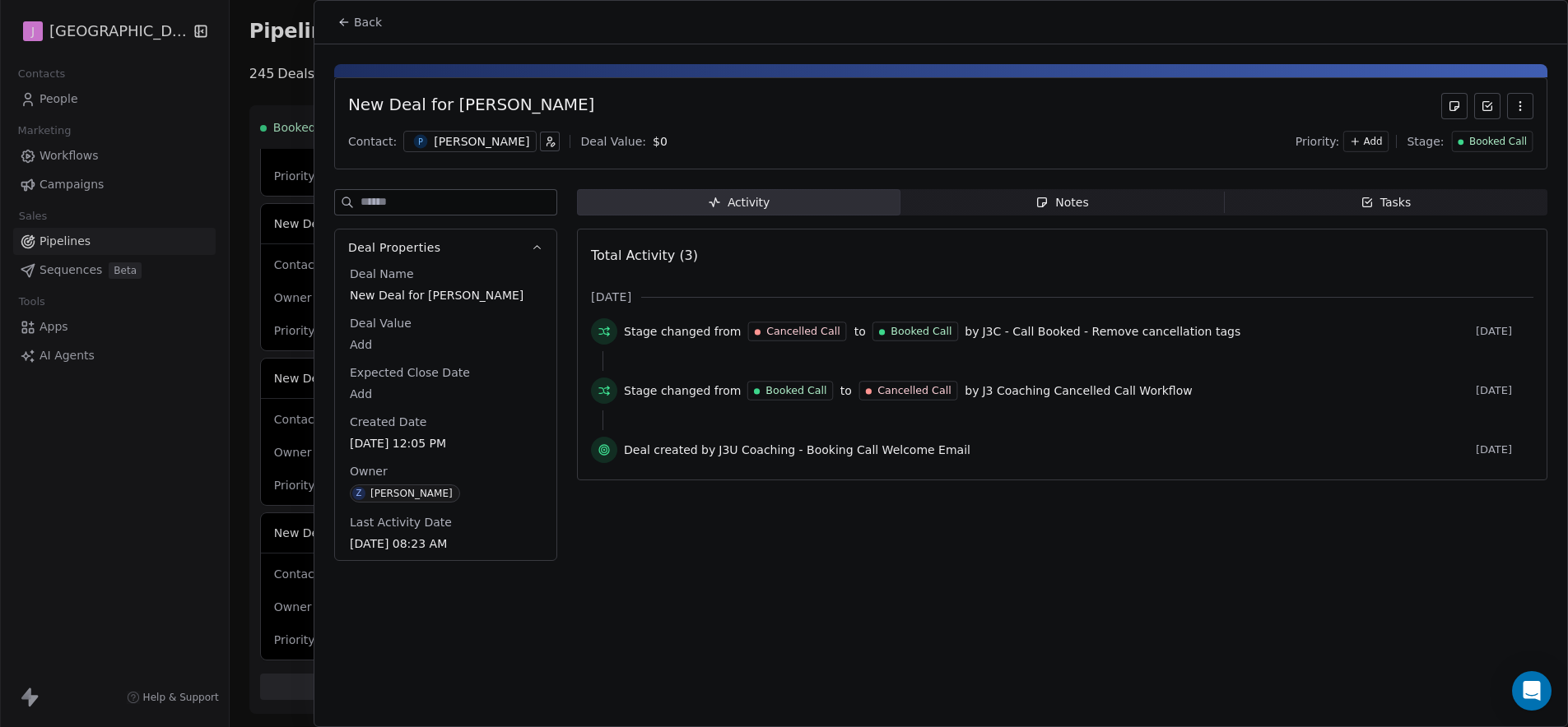
click at [1486, 138] on span "Booked Call" at bounding box center [1499, 142] width 58 height 14
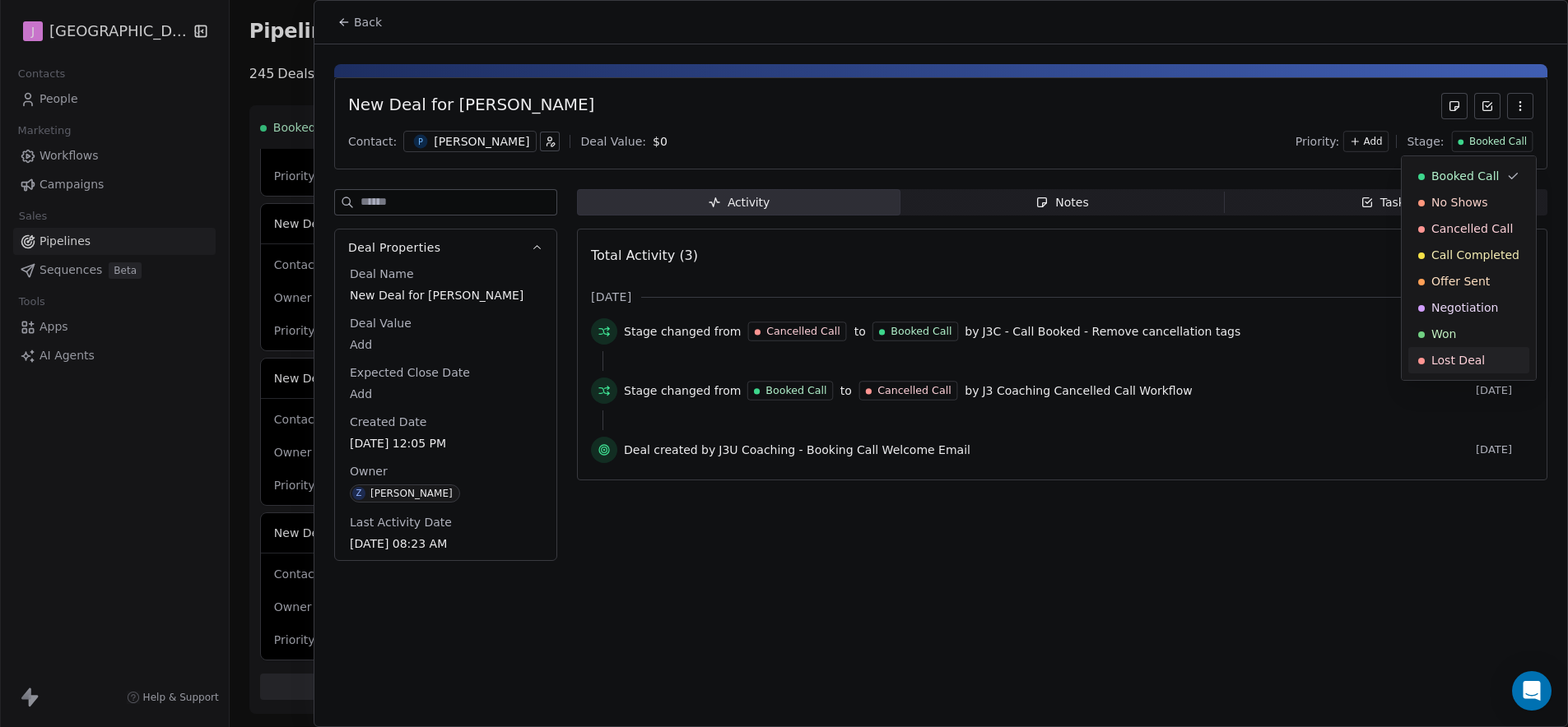
click at [1457, 355] on span "Lost Deal" at bounding box center [1458, 360] width 53 height 17
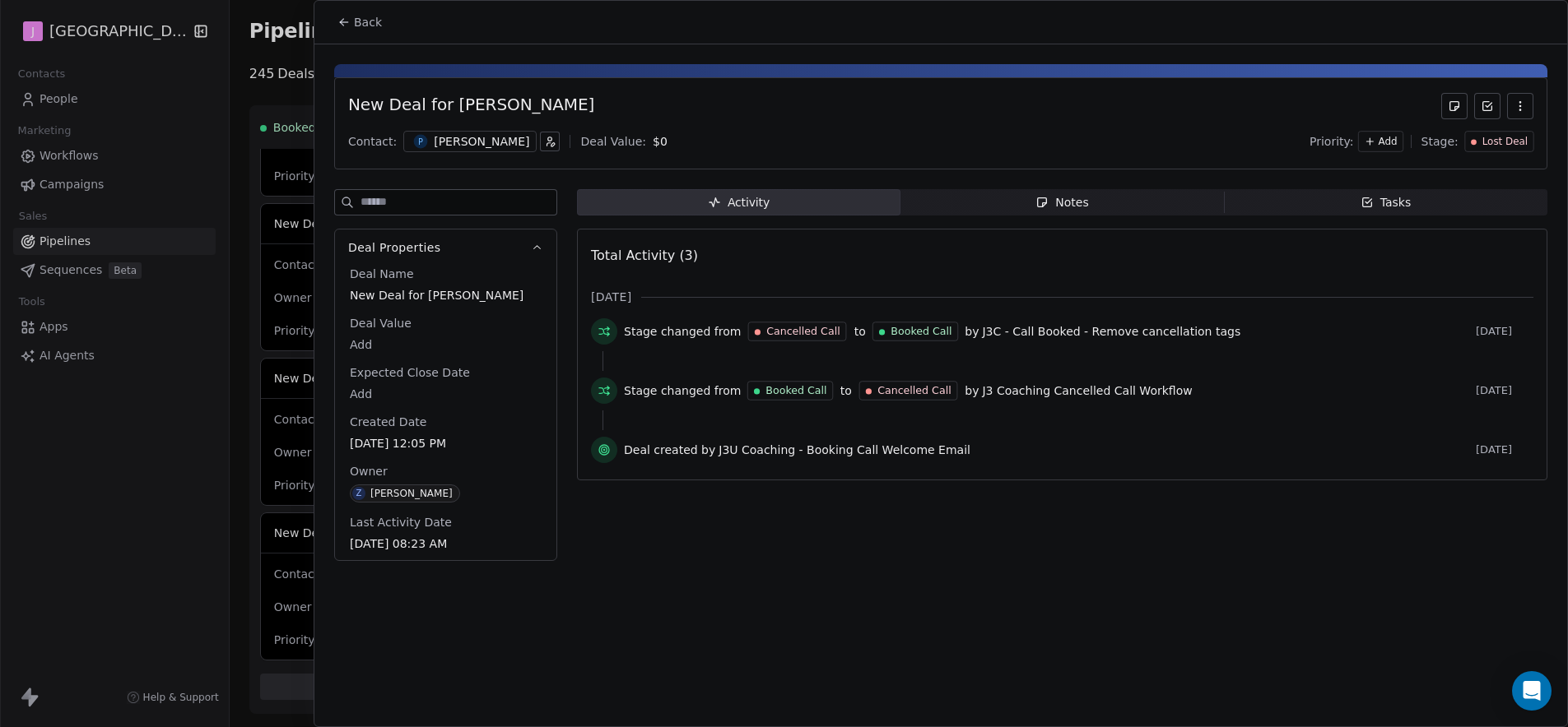
click at [357, 31] on button "Back" at bounding box center [359, 22] width 64 height 30
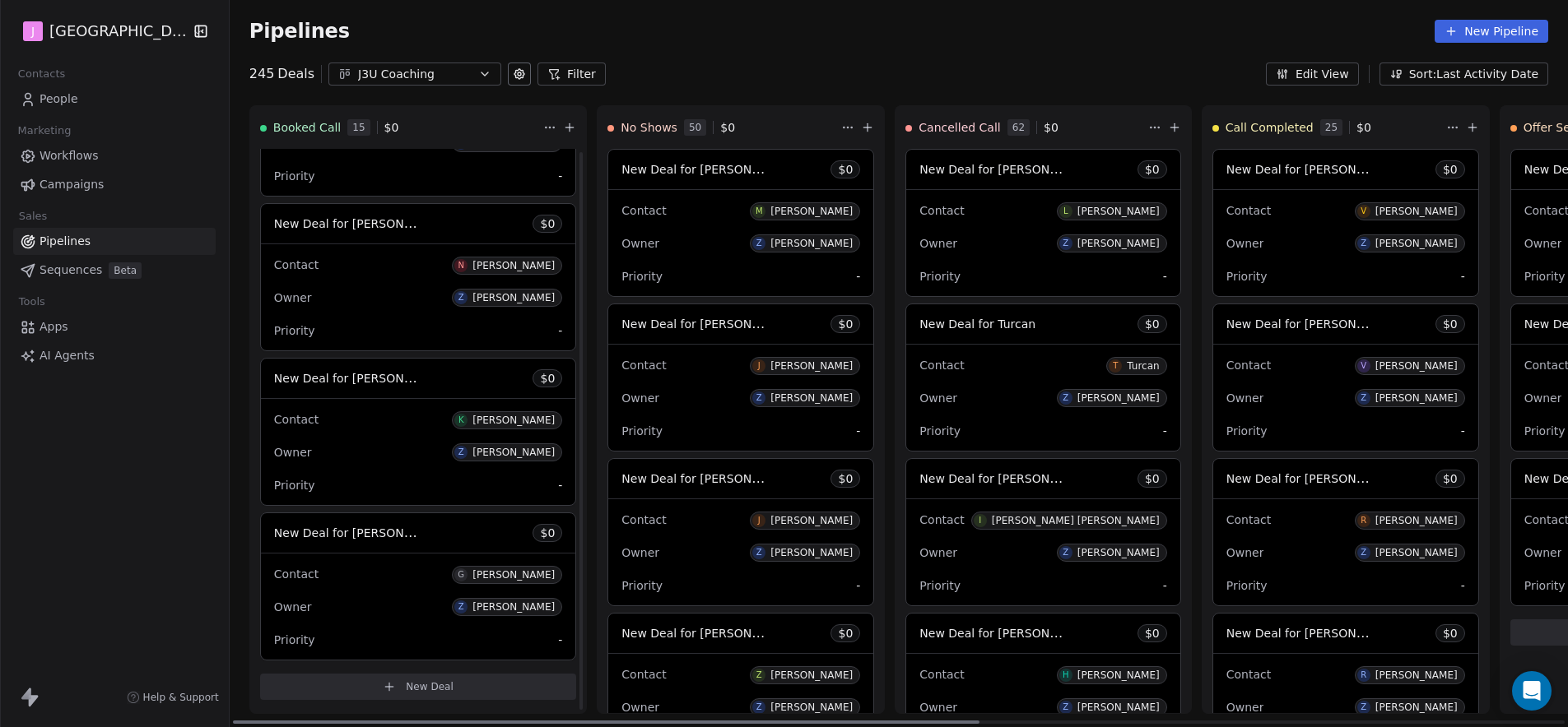
scroll to position [1802, 0]
click at [367, 534] on span "New Deal for glen monk" at bounding box center [361, 533] width 174 height 16
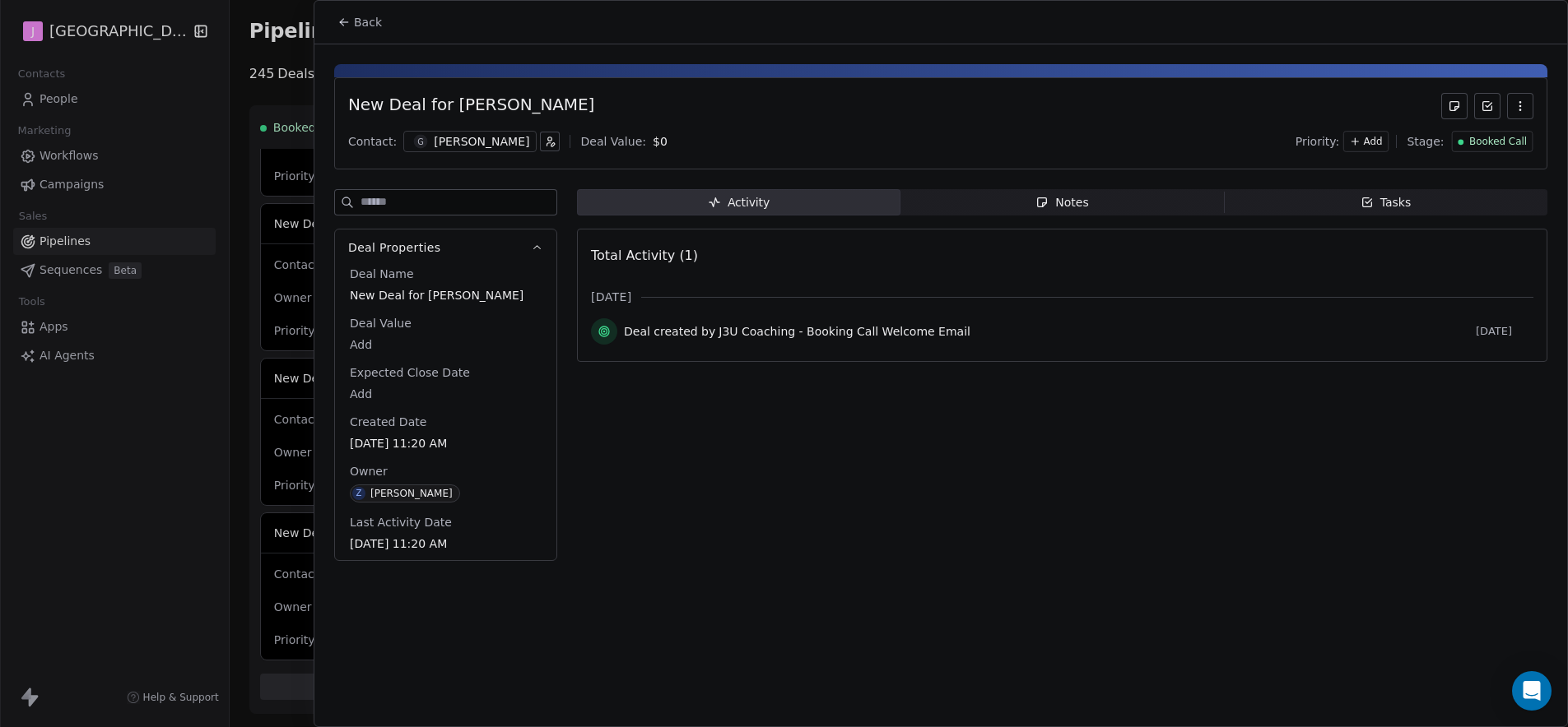
click at [1469, 136] on div "Booked Call" at bounding box center [1492, 142] width 69 height 14
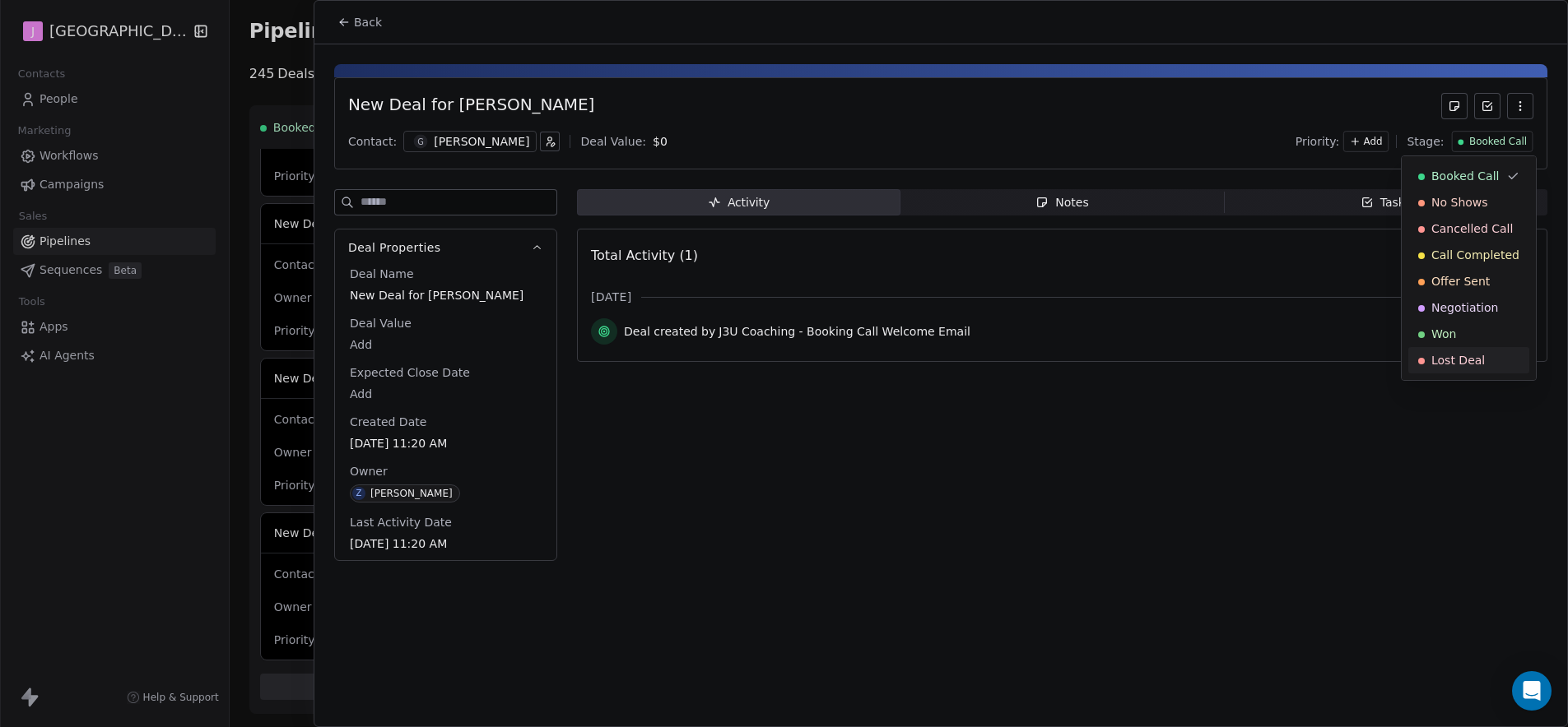
click at [1461, 356] on span "Lost Deal" at bounding box center [1458, 360] width 53 height 17
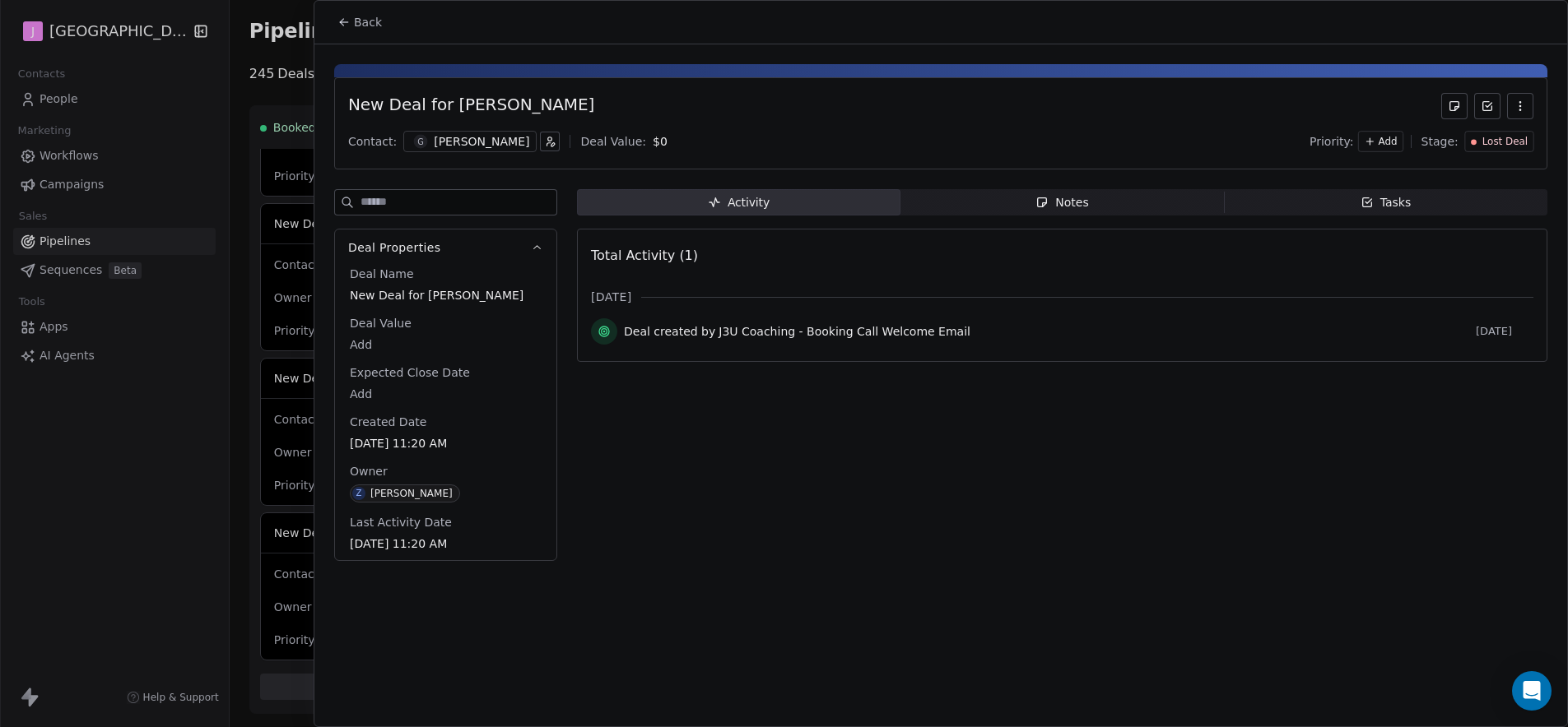
click at [359, 10] on button "Back" at bounding box center [359, 22] width 64 height 30
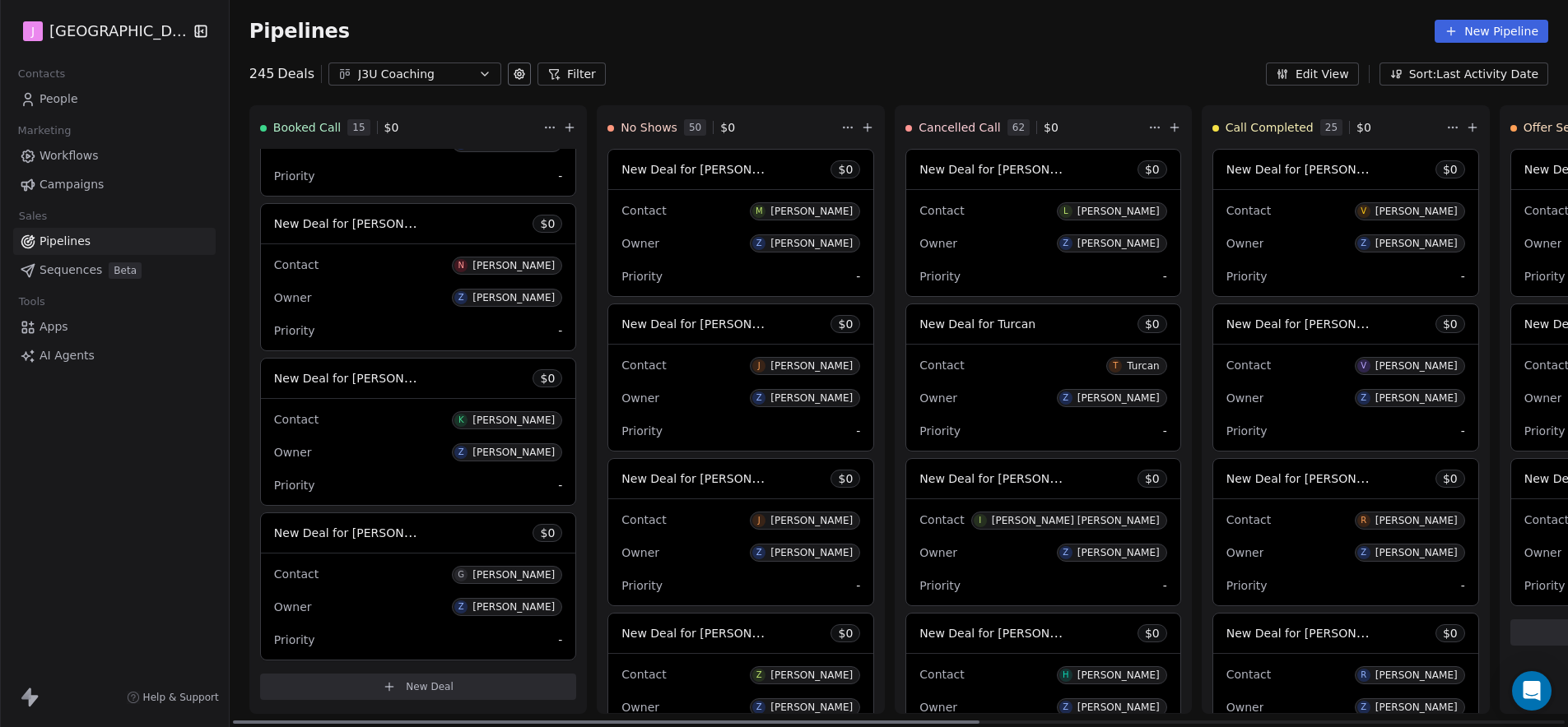
scroll to position [1647, 0]
click at [372, 531] on span "New Deal for Kimberley Leggett" at bounding box center [361, 533] width 174 height 16
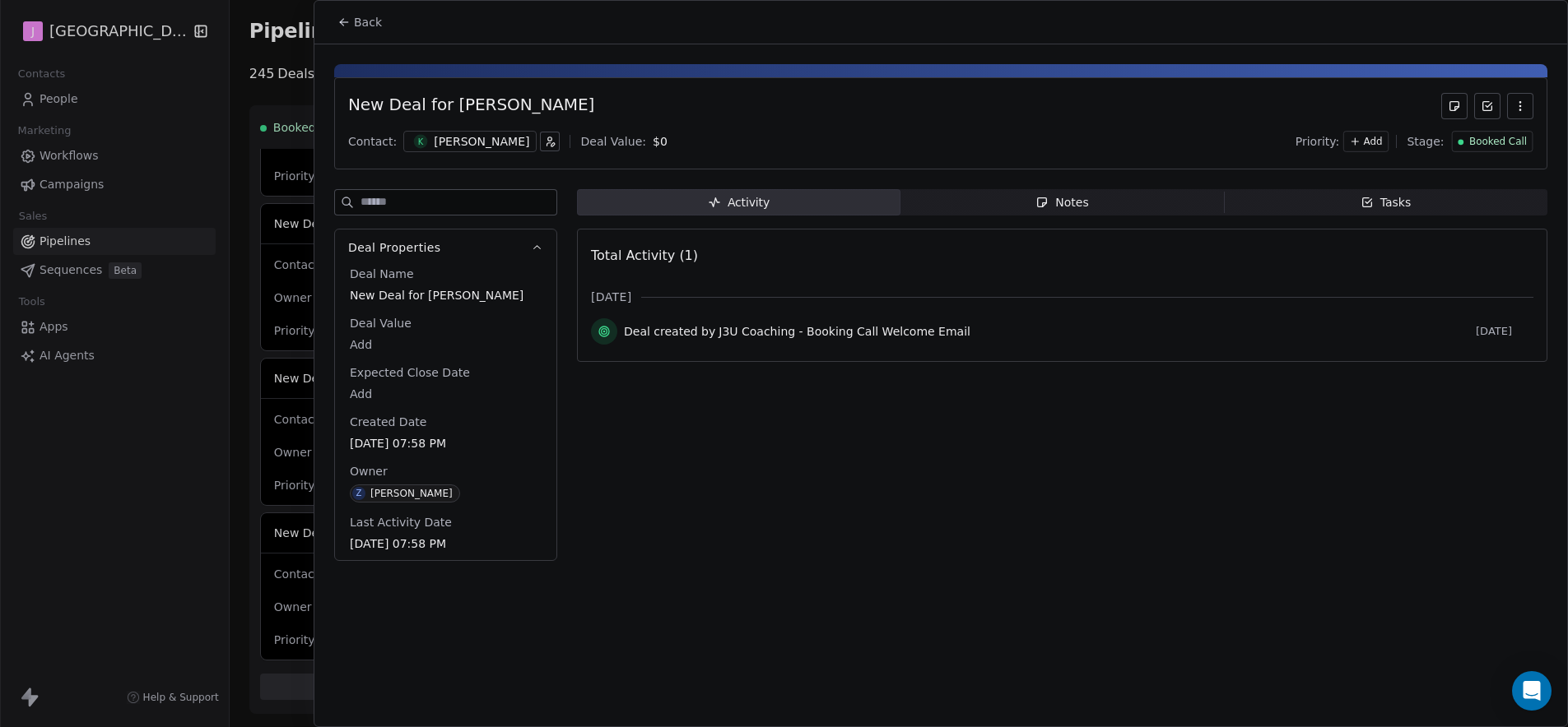
click at [1494, 135] on span "Booked Call" at bounding box center [1499, 142] width 58 height 14
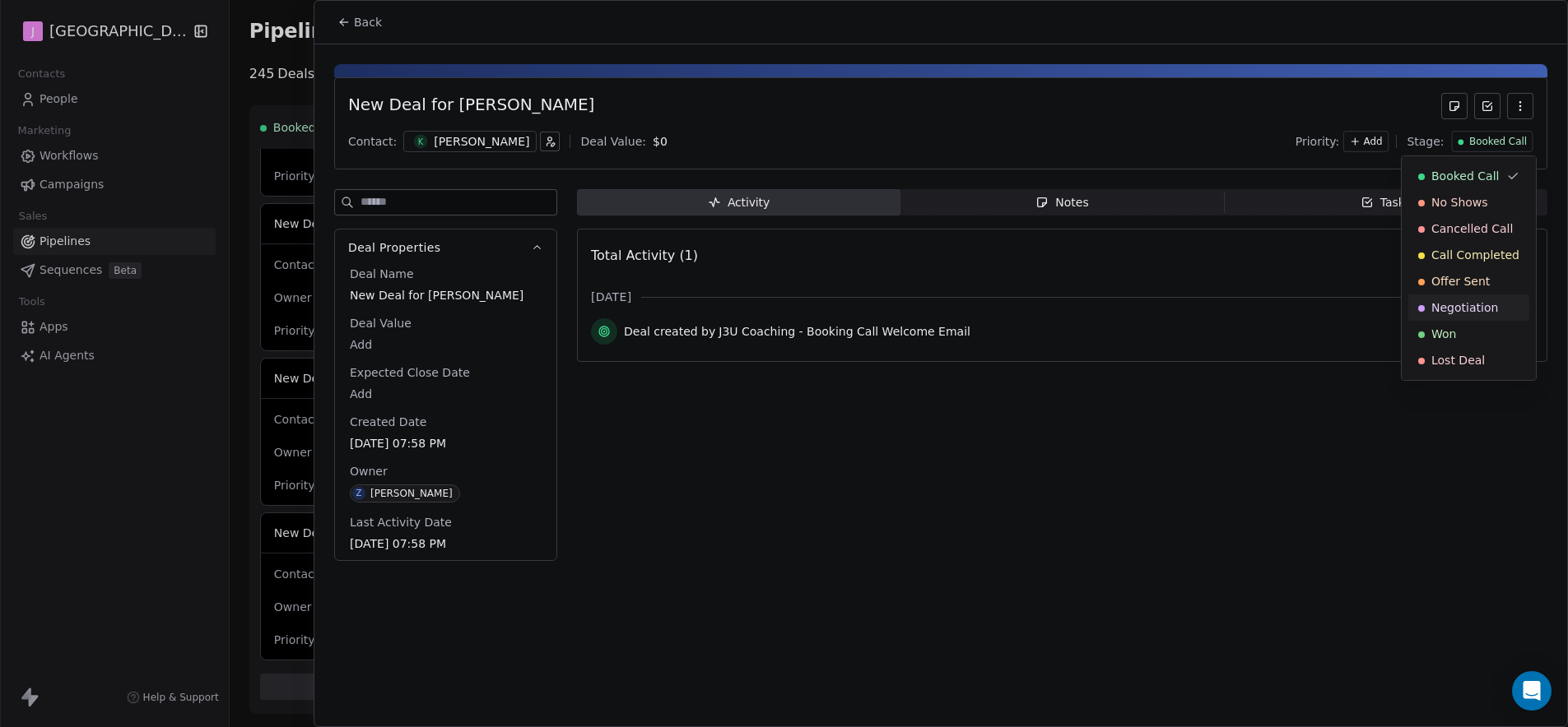
click at [1051, 31] on html "J J3 University Contacts People Marketing Workflows Campaigns Sales Pipelines S…" at bounding box center [784, 364] width 1568 height 727
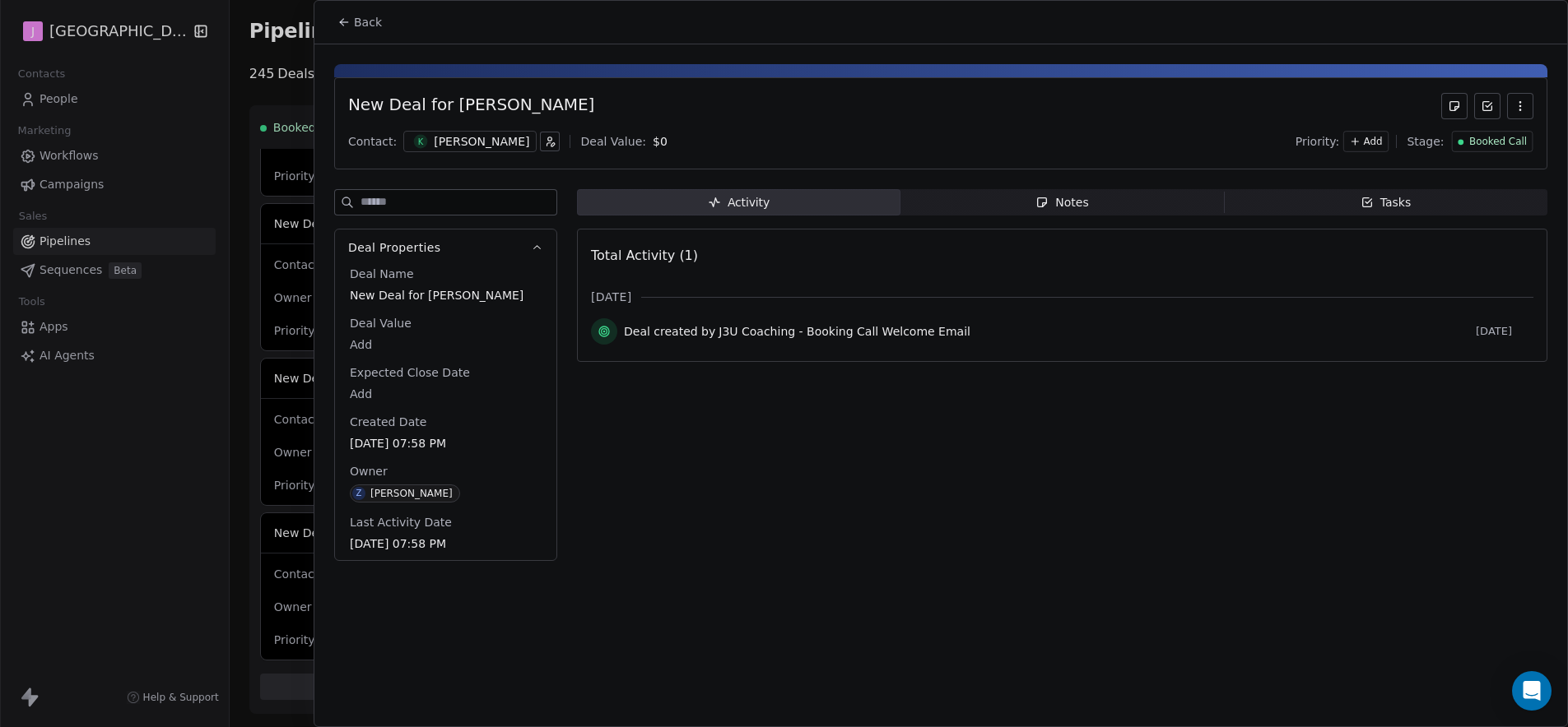
click at [348, 24] on icon at bounding box center [344, 22] width 13 height 13
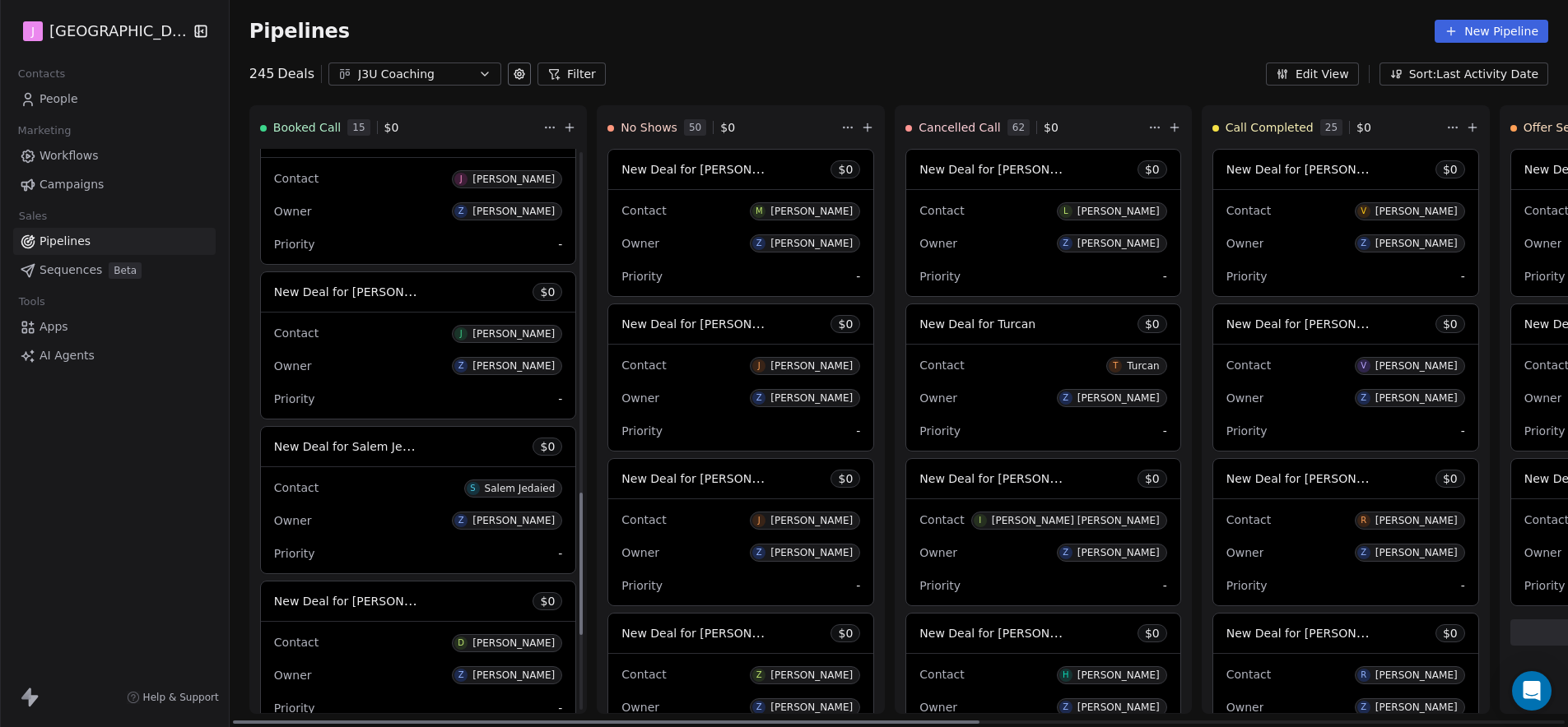
scroll to position [1387, 0]
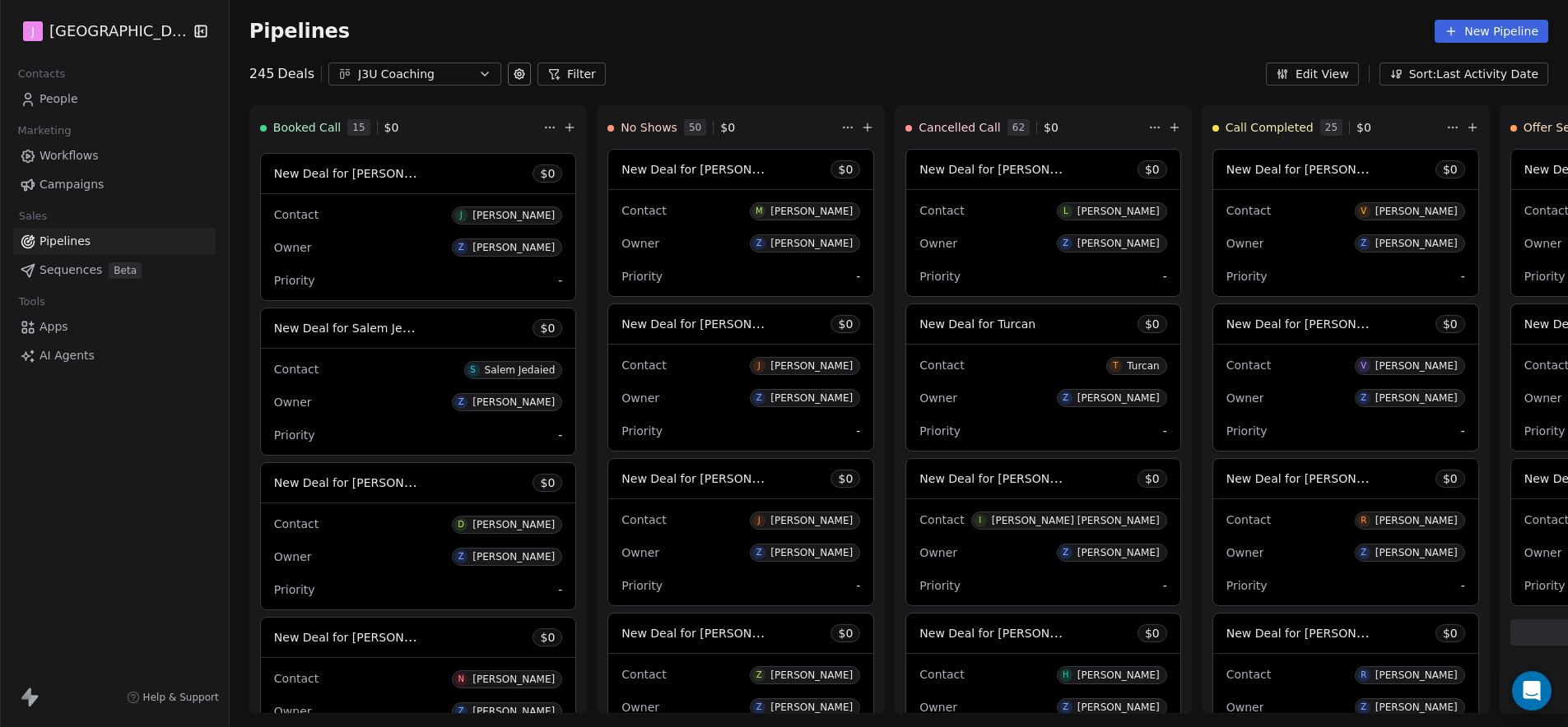
click at [72, 93] on span "People" at bounding box center [59, 99] width 39 height 18
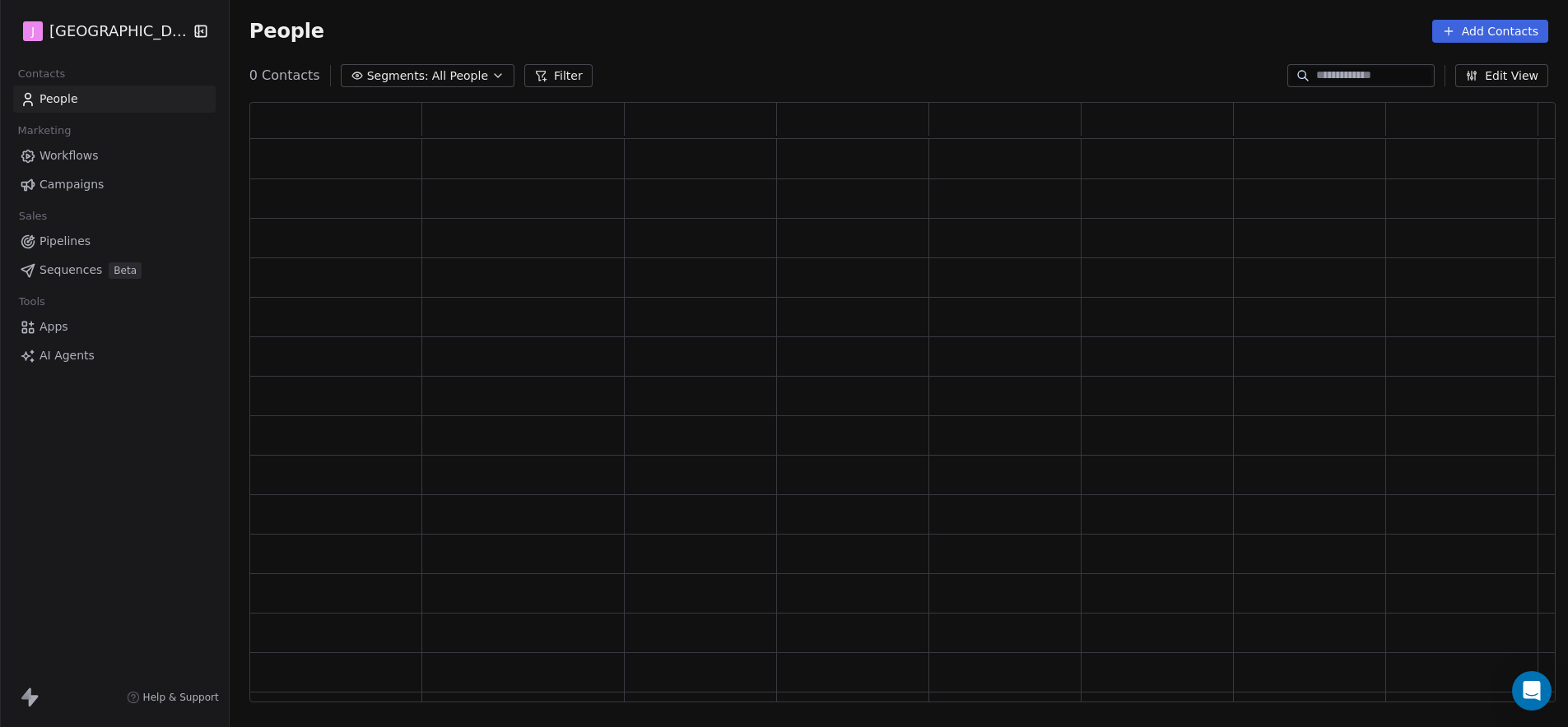
scroll to position [589, 1294]
click at [1347, 79] on input at bounding box center [1373, 75] width 115 height 17
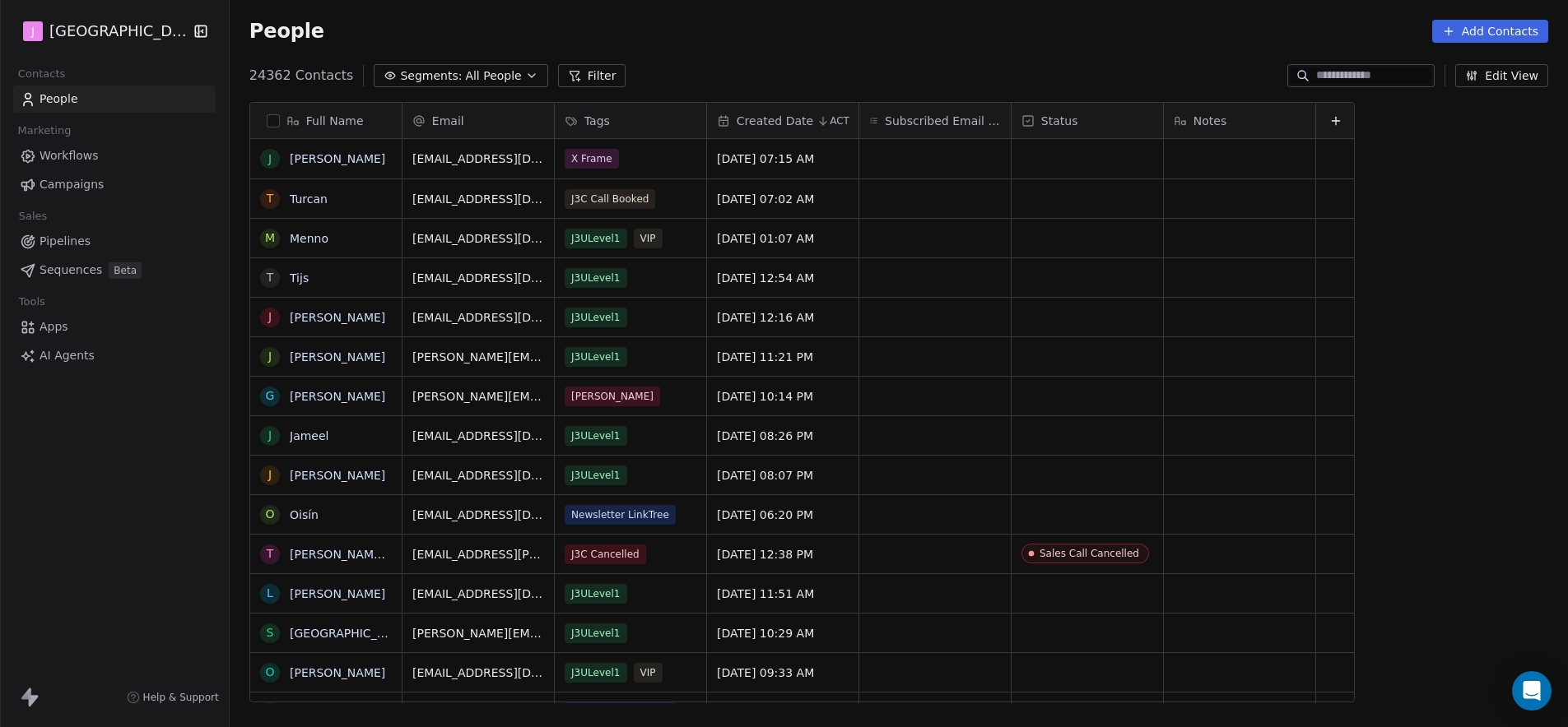
scroll to position [628, 1334]
paste input "**********"
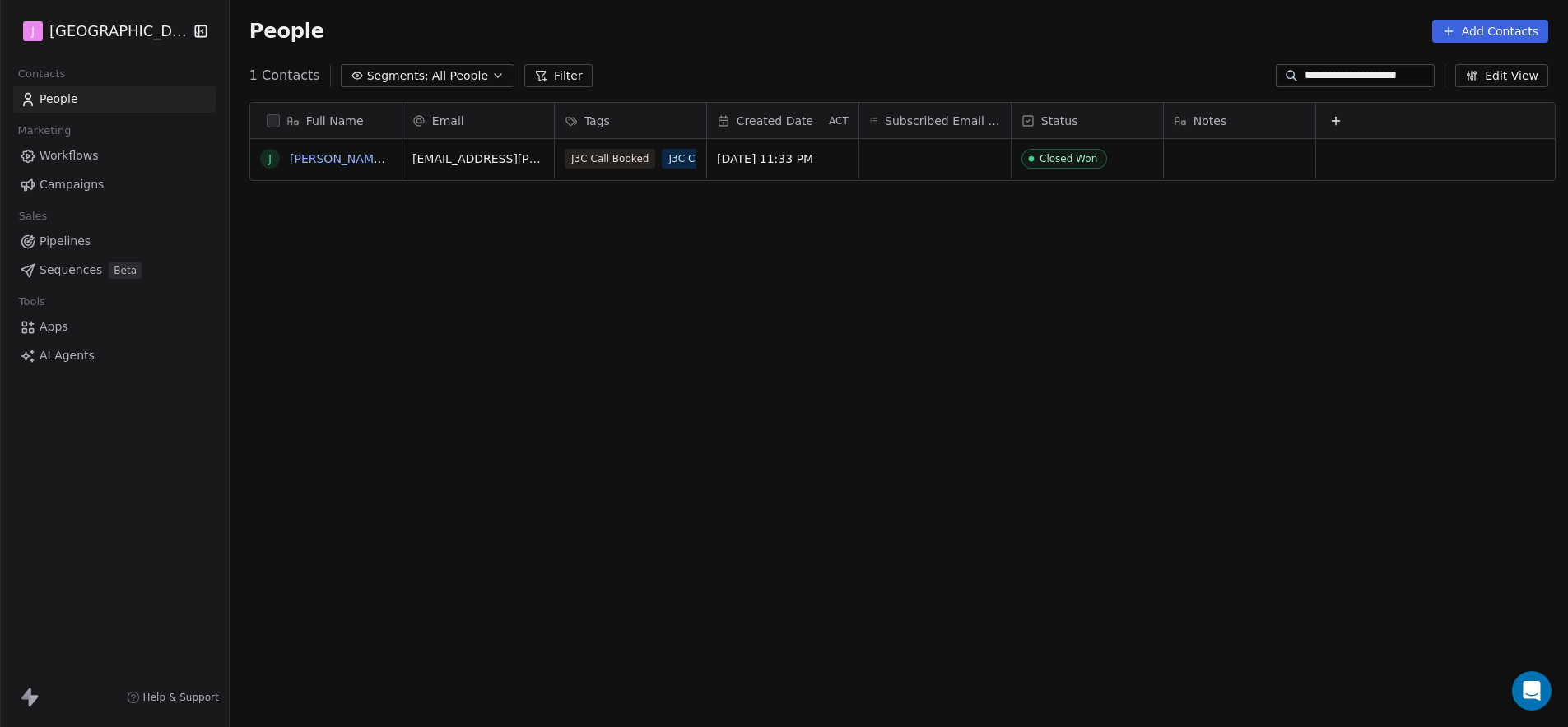
type input "**********"
click at [331, 155] on link "Javier augusto Rueda neira" at bounding box center [387, 159] width 195 height 13
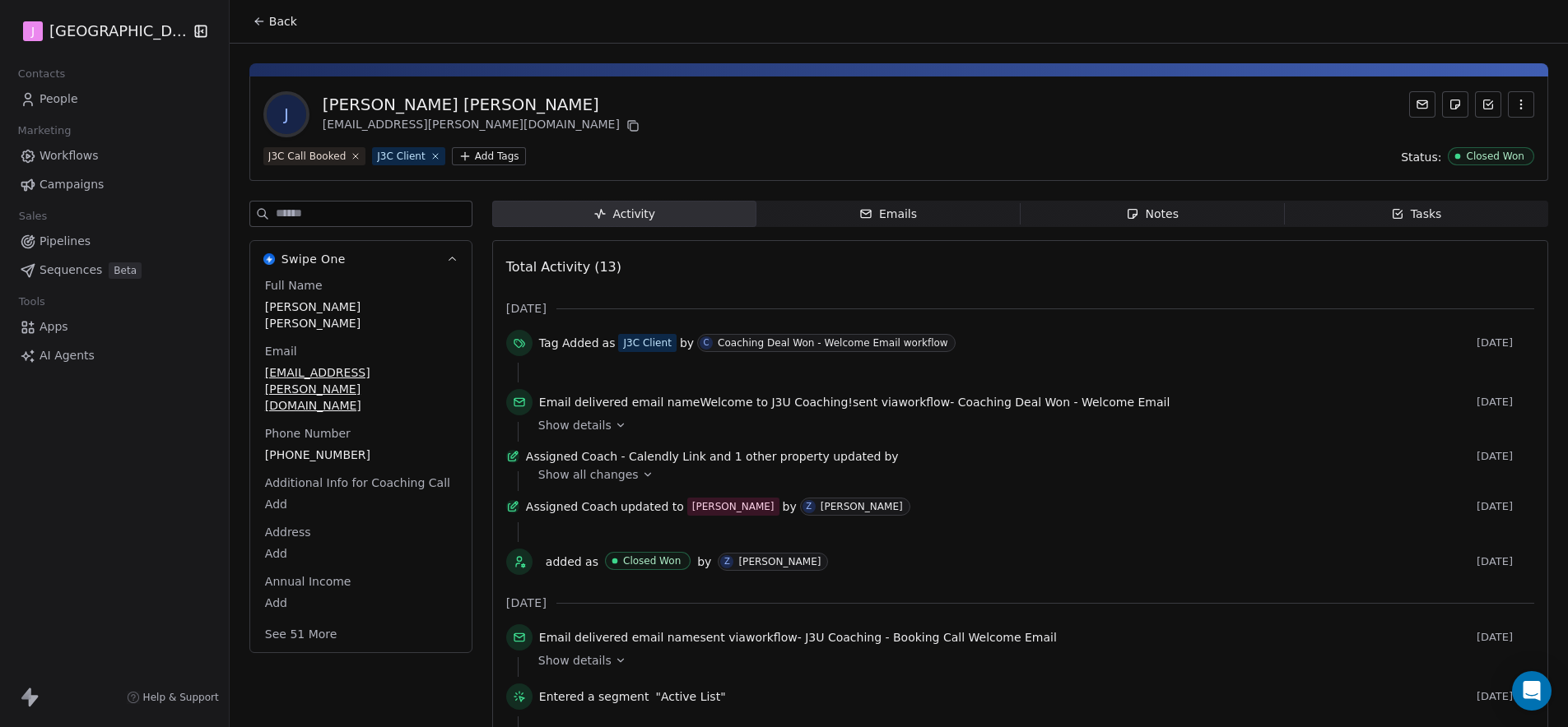
click at [302, 619] on button "See 51 More" at bounding box center [301, 634] width 92 height 30
click at [855, 341] on div "Coaching Deal Won - Welcome Email workflow" at bounding box center [833, 342] width 231 height 11
click at [606, 342] on div "Tag Added as J3C Client by C Coaching Deal Won - Welcome Email workflow" at bounding box center [1004, 342] width 931 height 18
click at [644, 476] on icon at bounding box center [647, 475] width 6 height 4
